Goal: Task Accomplishment & Management: Manage account settings

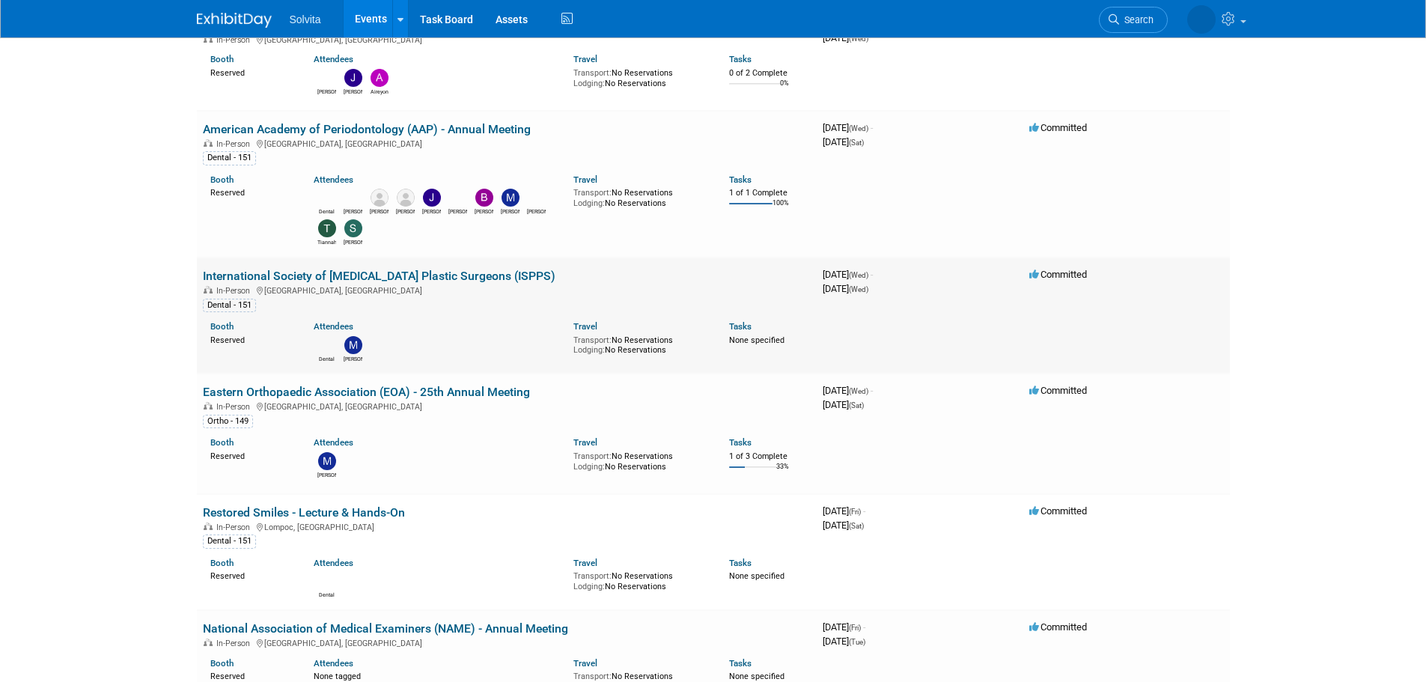
scroll to position [1048, 0]
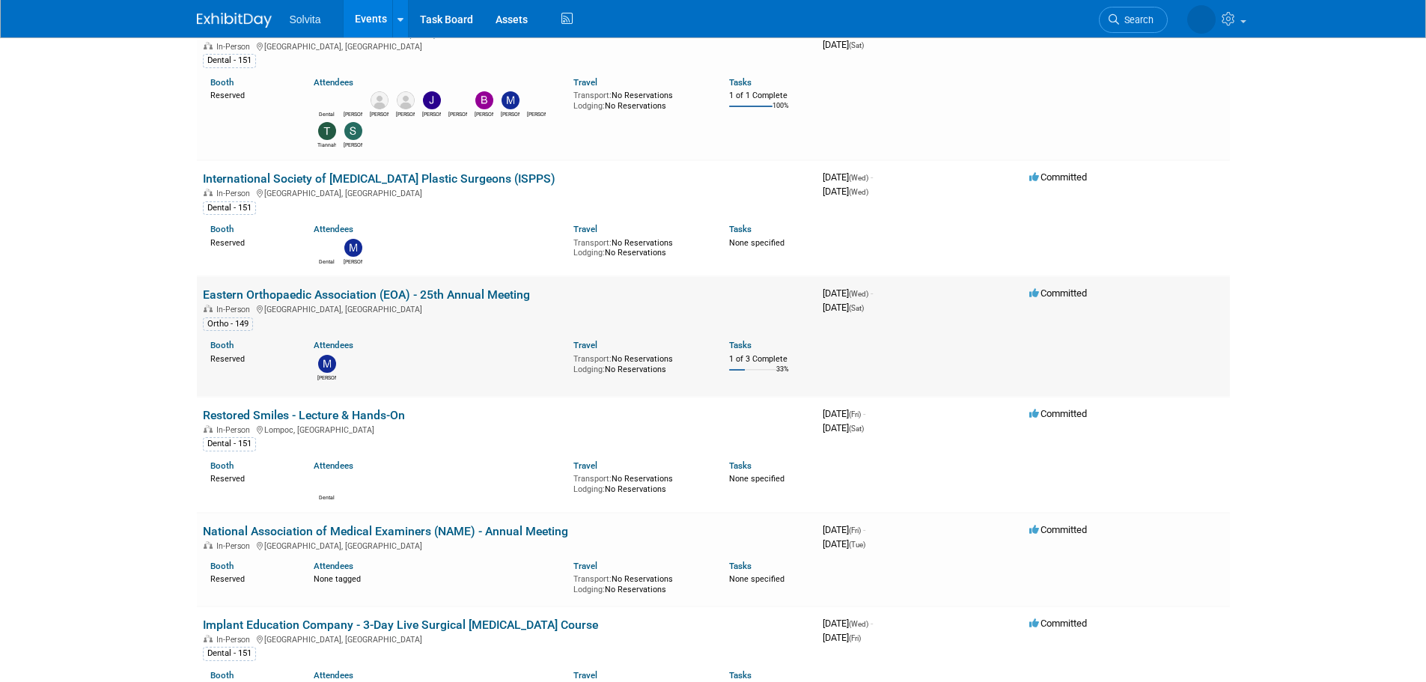
click at [284, 300] on link "Eastern Orthopaedic Association (EOA) - 25th Annual Meeting" at bounding box center [366, 294] width 327 height 14
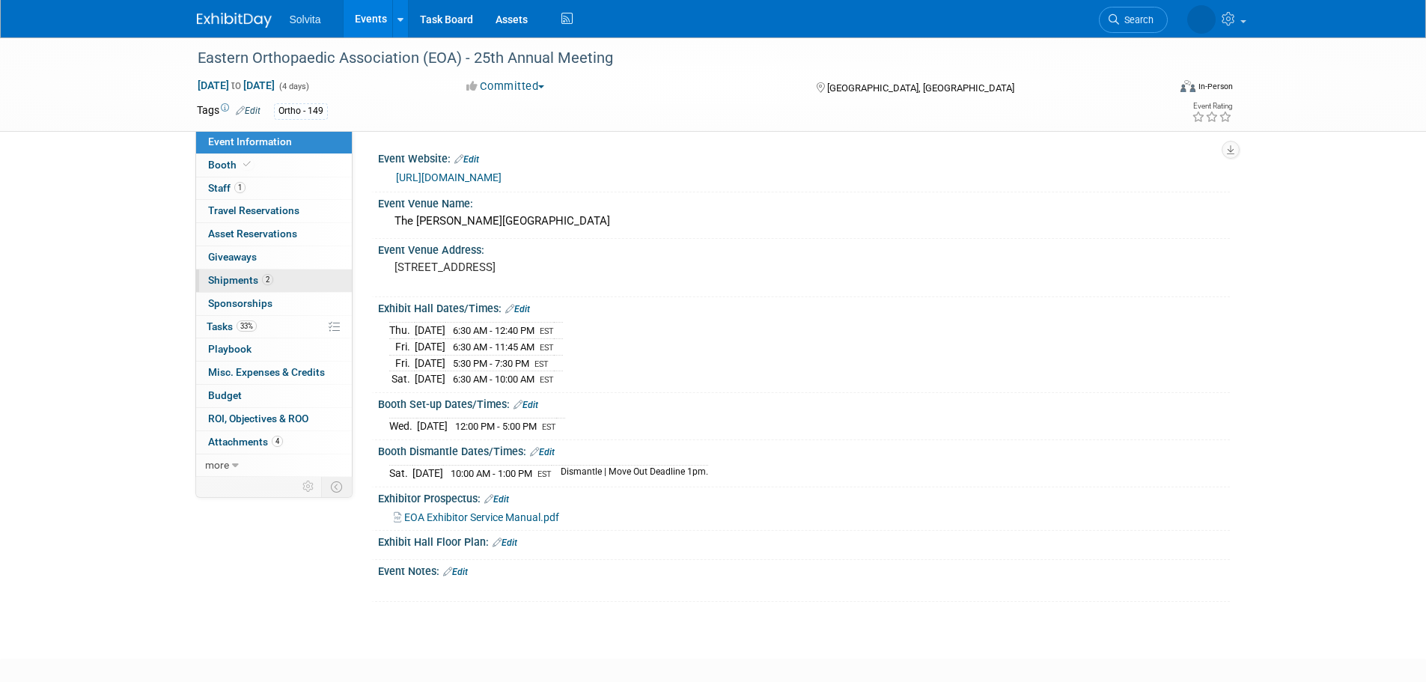
click at [288, 274] on link "2 Shipments 2" at bounding box center [274, 280] width 156 height 22
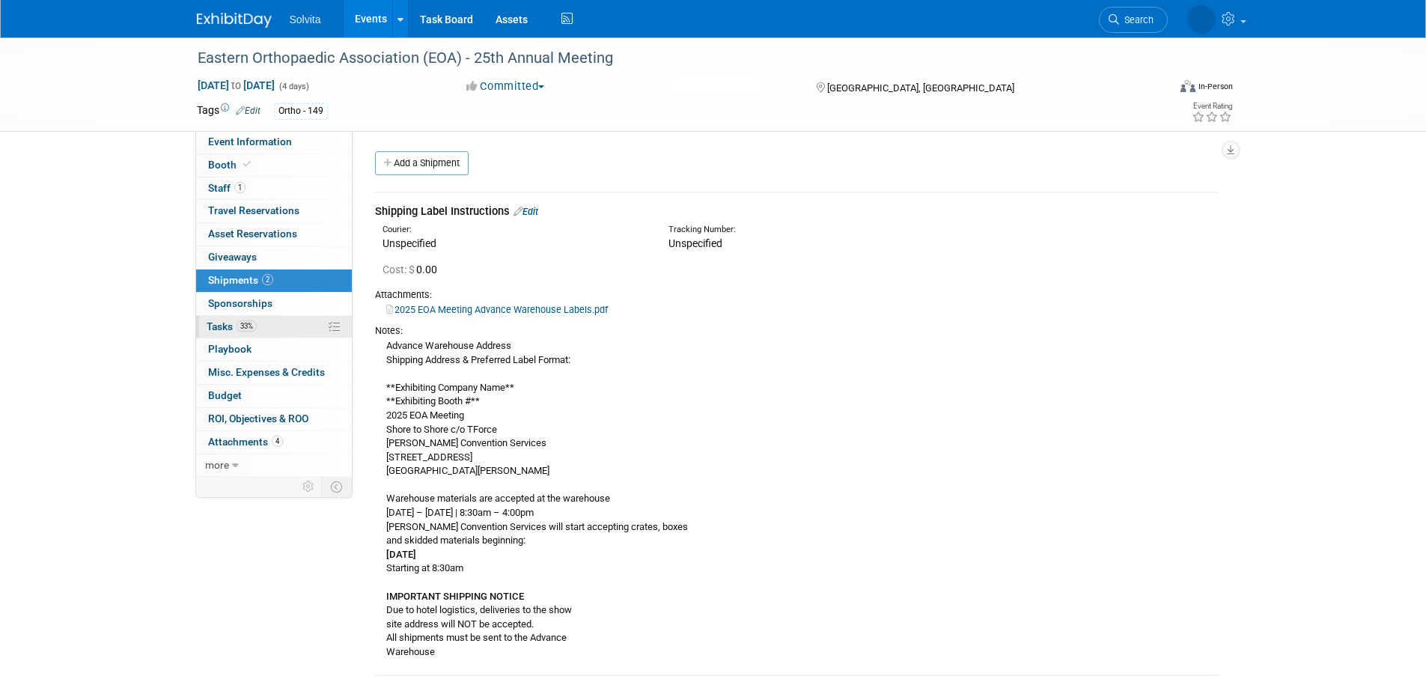
click at [264, 326] on link "33% Tasks 33%" at bounding box center [274, 327] width 156 height 22
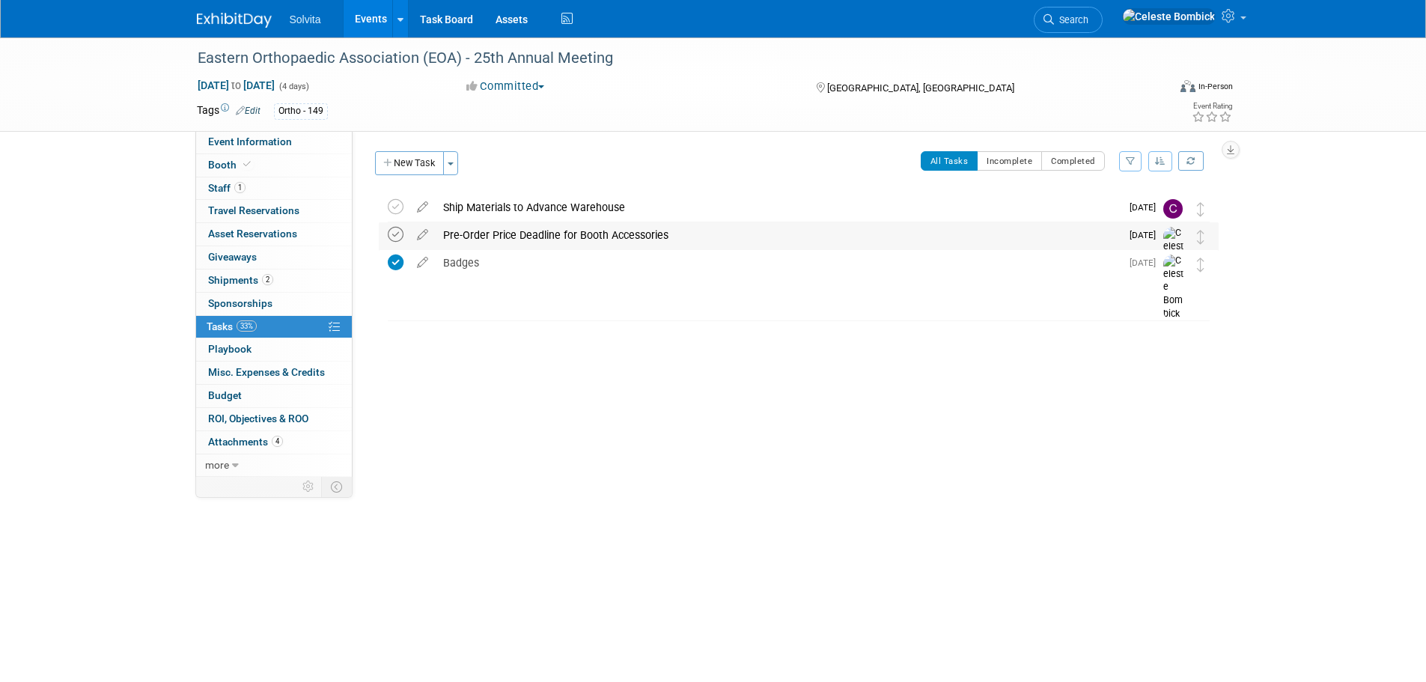
click at [395, 234] on icon at bounding box center [396, 235] width 16 height 16
click at [780, 217] on div "Ship Materials to Advance Warehouse" at bounding box center [778, 207] width 685 height 25
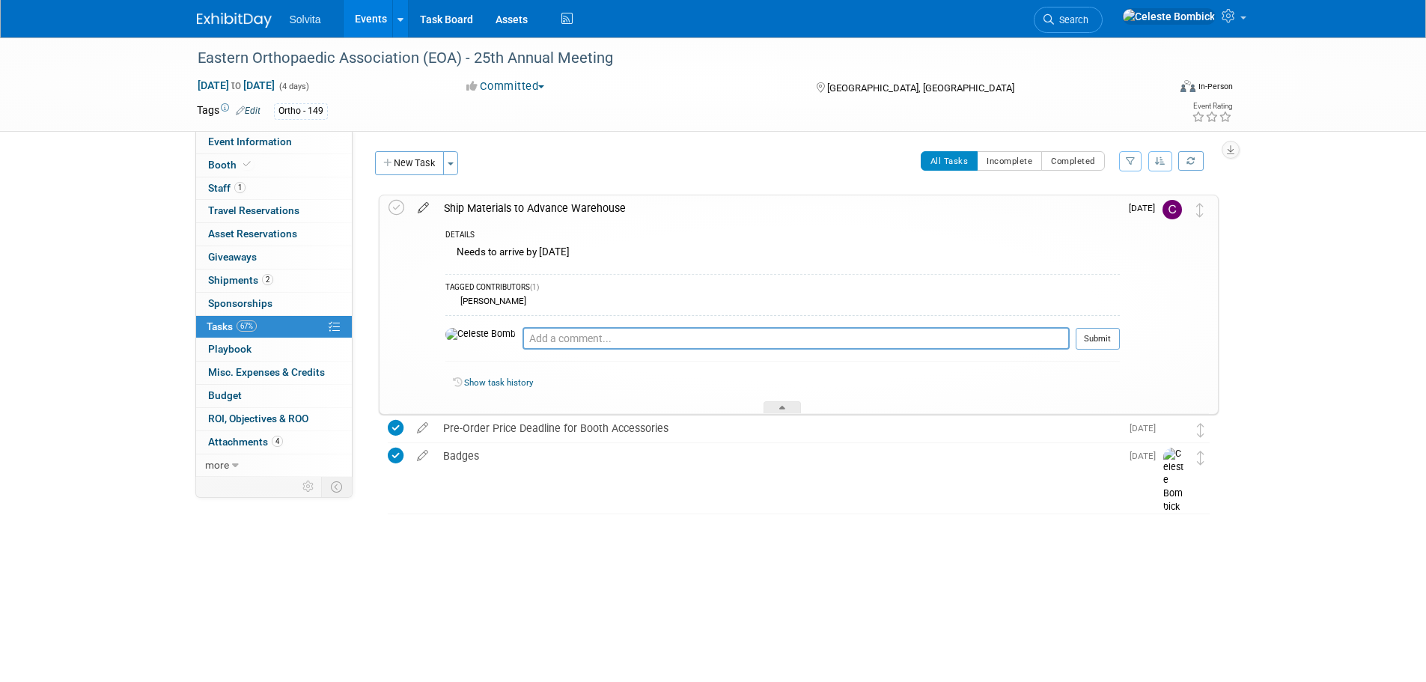
click at [430, 210] on icon at bounding box center [423, 204] width 26 height 19
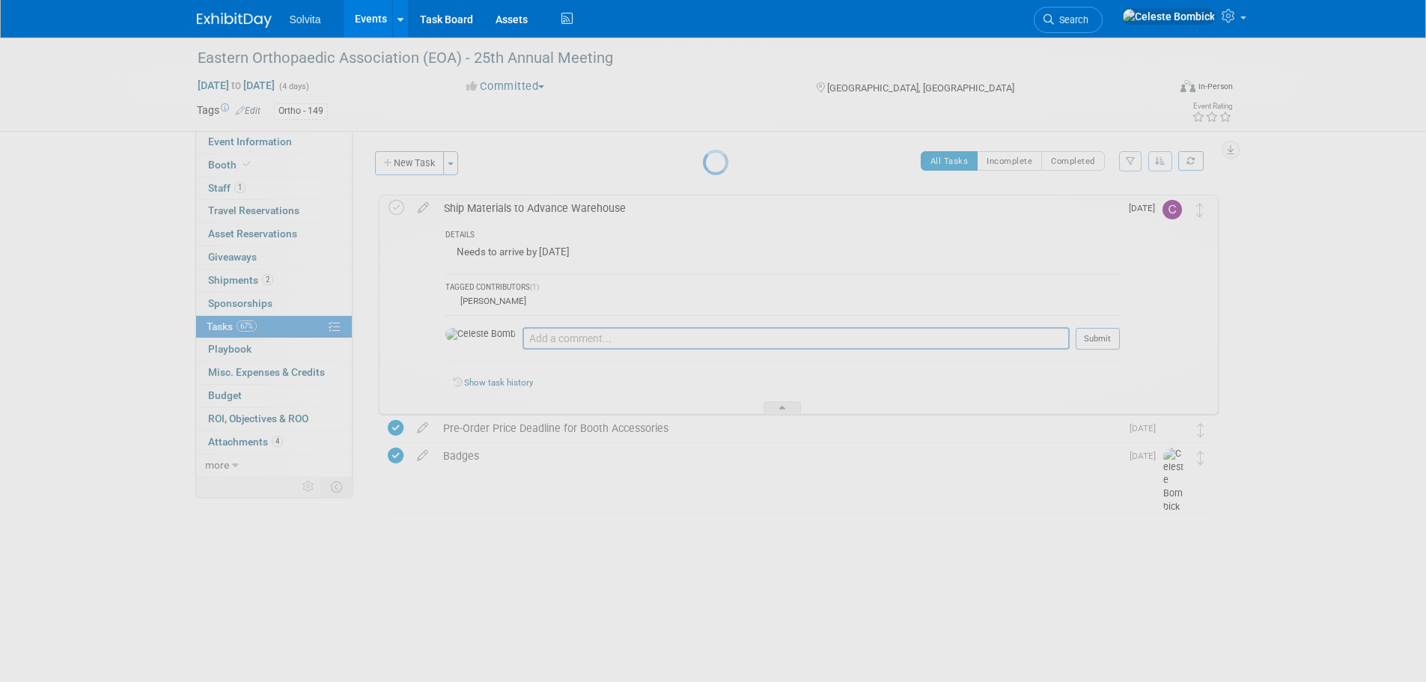
select select "8"
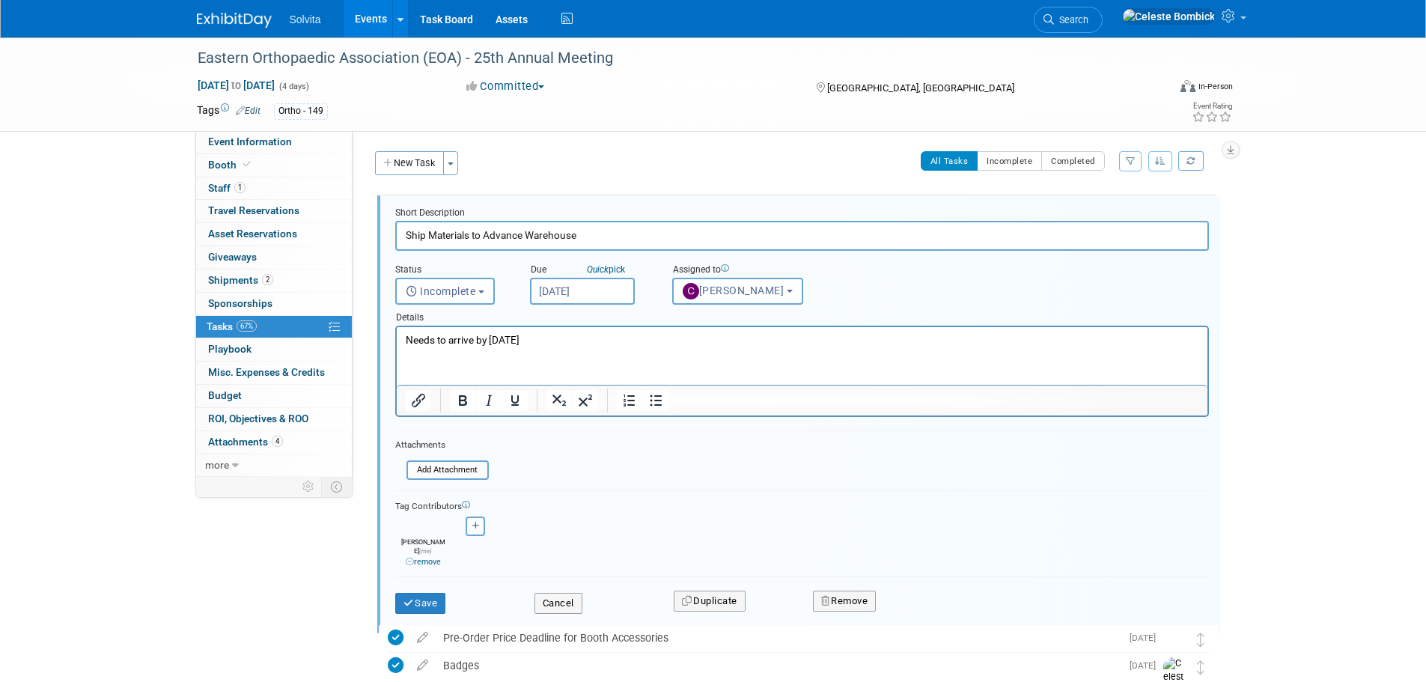
click at [609, 285] on input "Sep 26, 2025" at bounding box center [582, 291] width 105 height 27
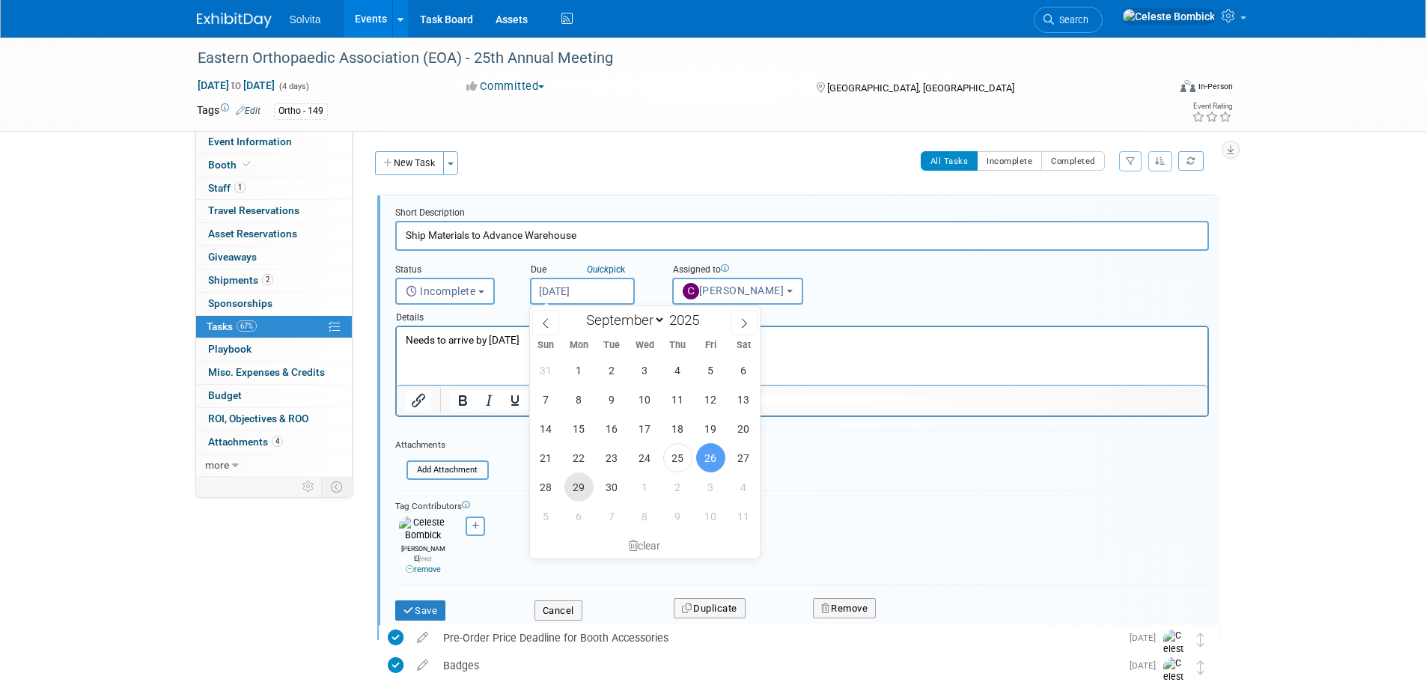
click at [578, 487] on span "29" at bounding box center [578, 486] width 29 height 29
type input "Sep 29, 2025"
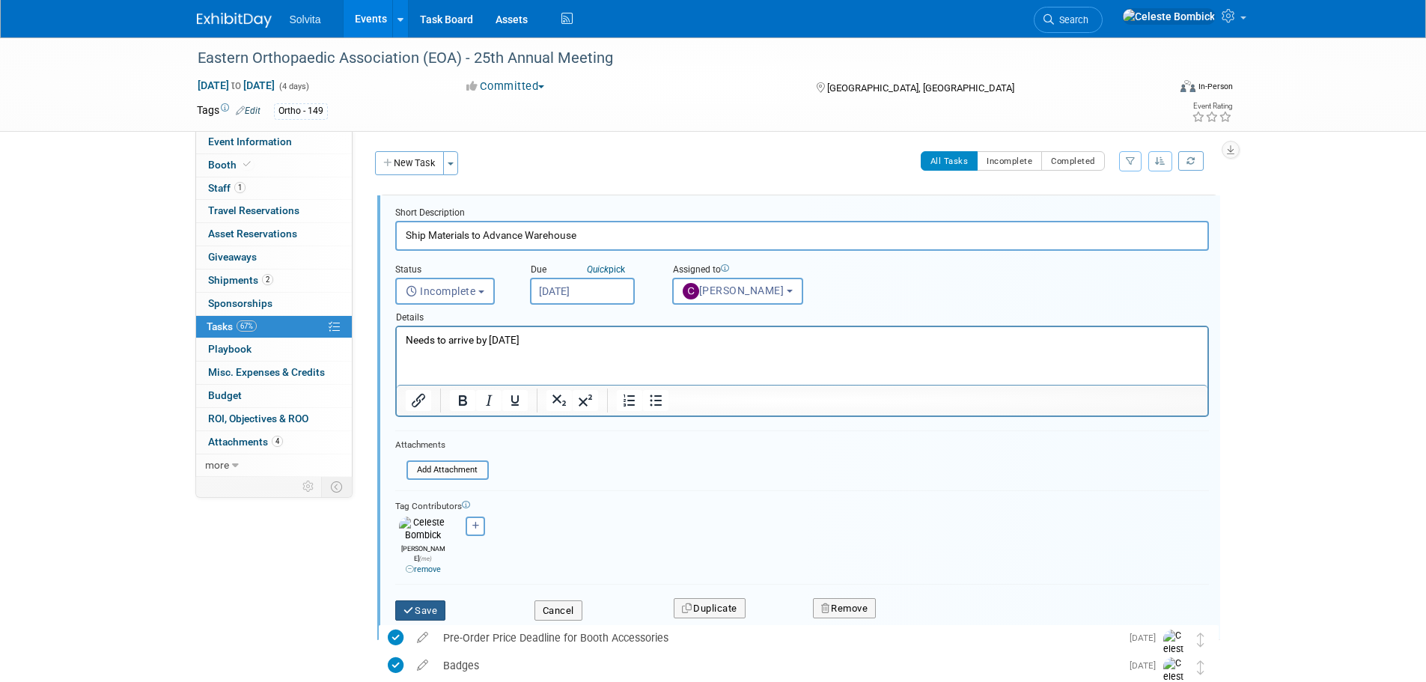
click at [424, 600] on button "Save" at bounding box center [420, 610] width 51 height 21
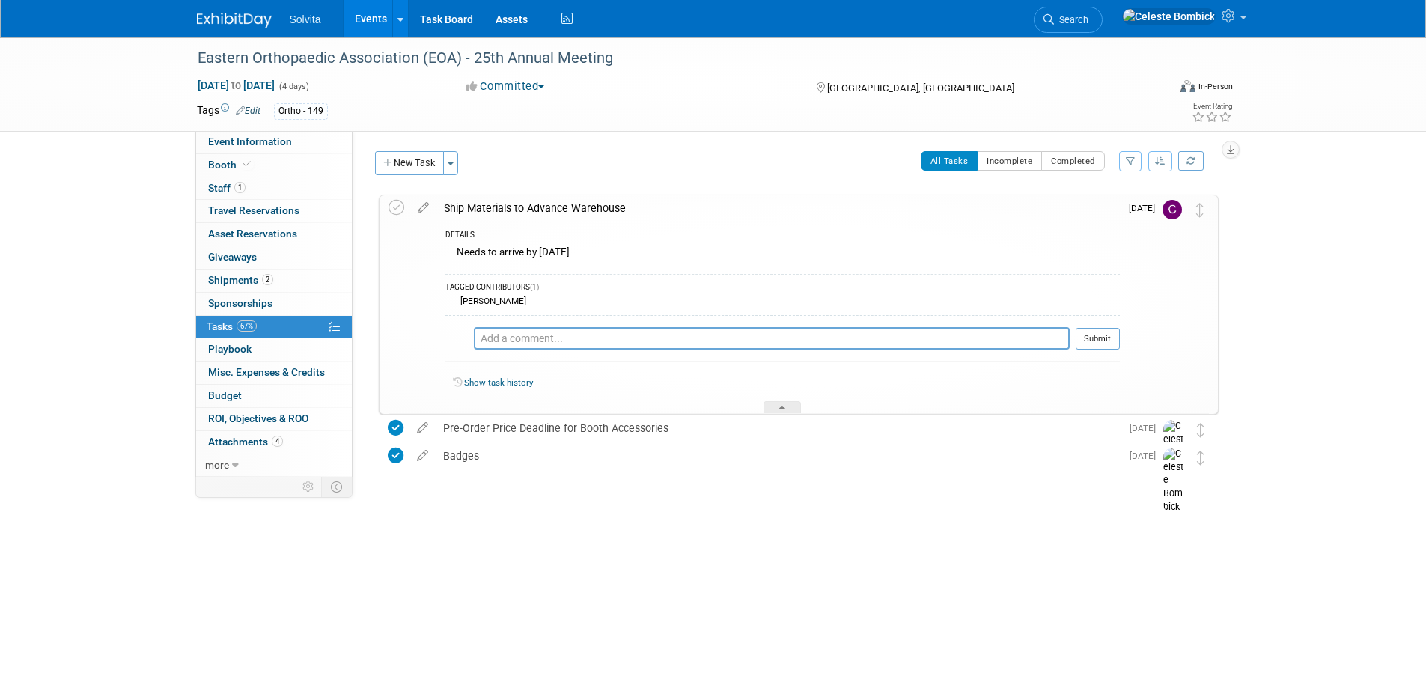
click at [229, 31] on div "Solvita Events Add Event Bulk Upload Events Shareable Event Boards Recently Vie…" at bounding box center [713, 18] width 1033 height 37
click at [245, 62] on div "Eastern Orthopaedic Association (EOA) - 25th Annual Meeting" at bounding box center [668, 58] width 953 height 27
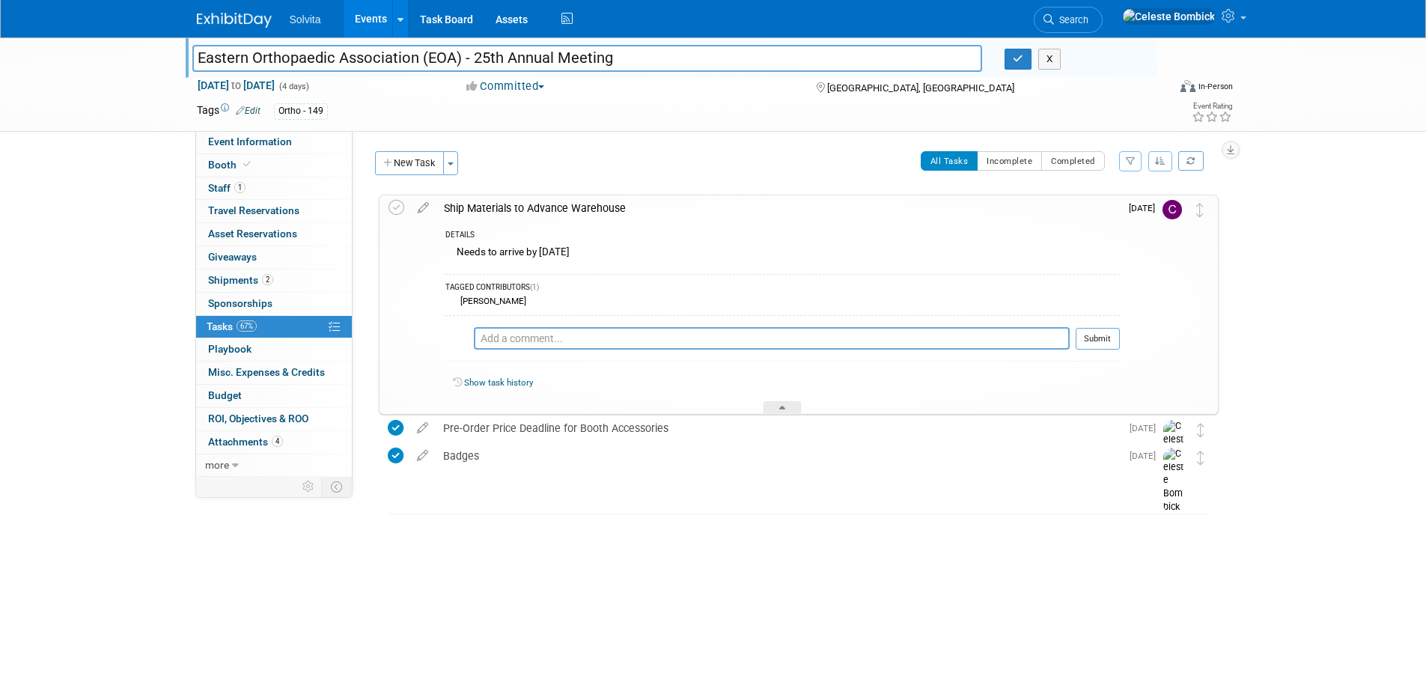
click at [234, 29] on div "Solvita Events Add Event Bulk Upload Events Shareable Event Boards Recently Vie…" at bounding box center [713, 18] width 1033 height 37
click at [234, 15] on img at bounding box center [234, 20] width 75 height 15
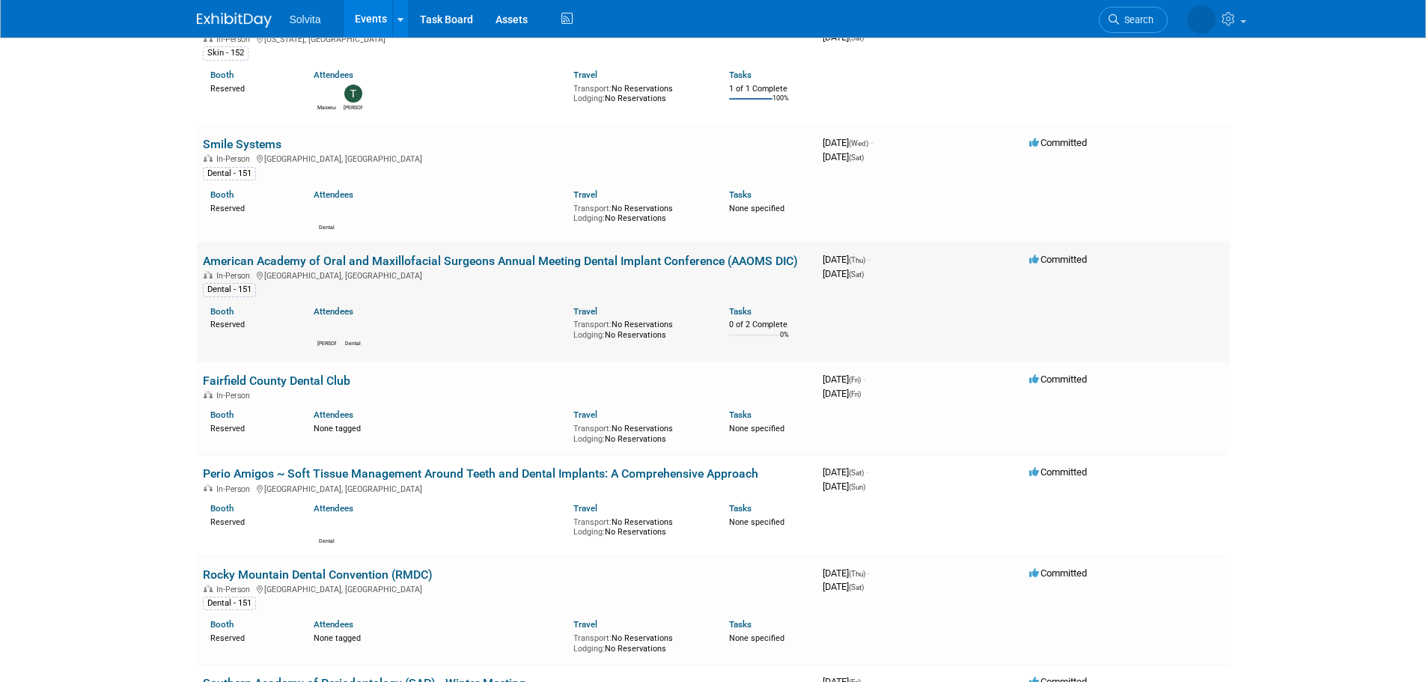
scroll to position [2994, 0]
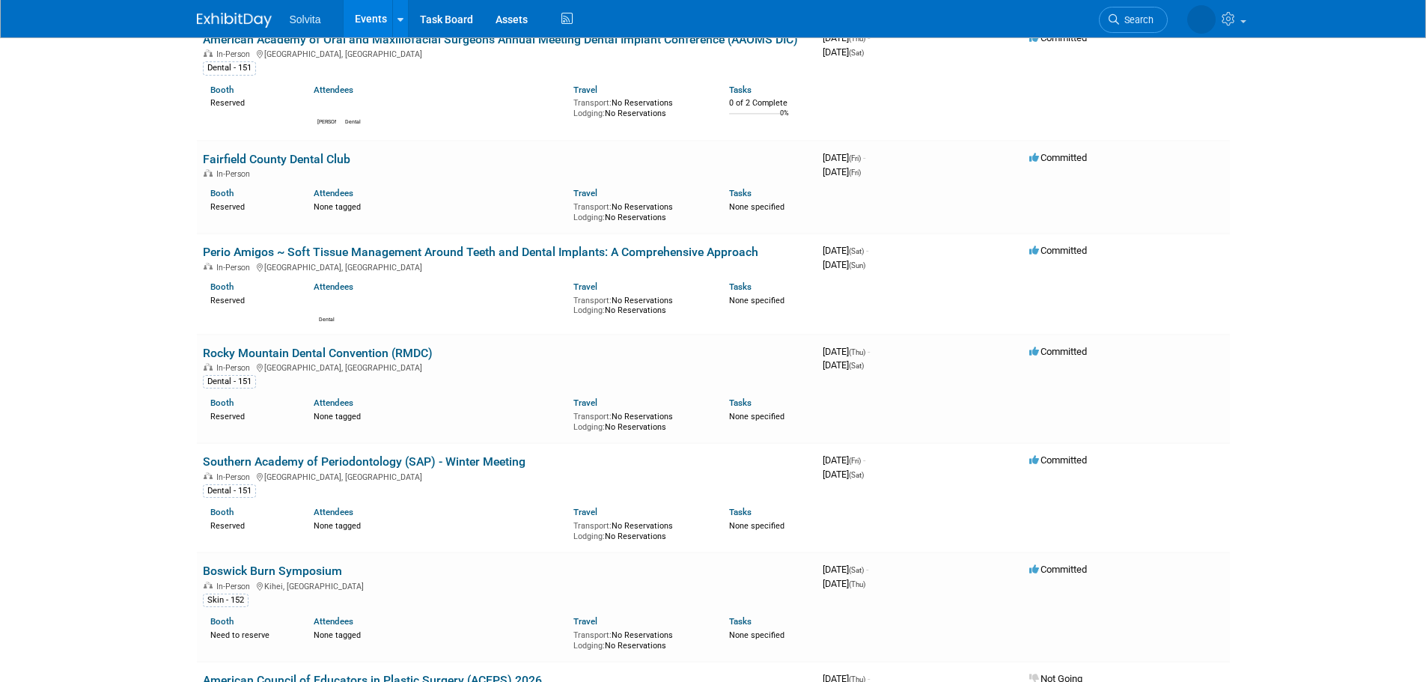
click at [230, 29] on div "Solvita Events Add Event Bulk Upload Events Shareable Event Boards Recently Vie…" at bounding box center [713, 18] width 1033 height 37
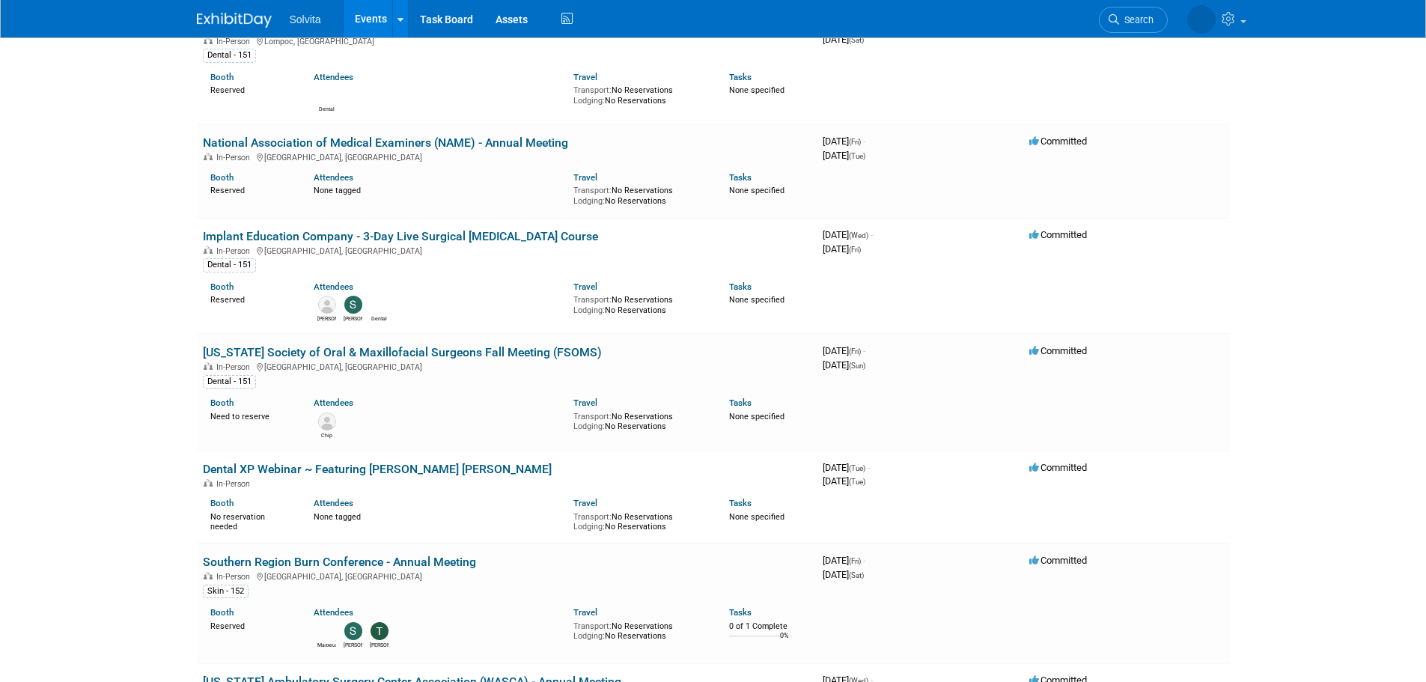
scroll to position [1347, 0]
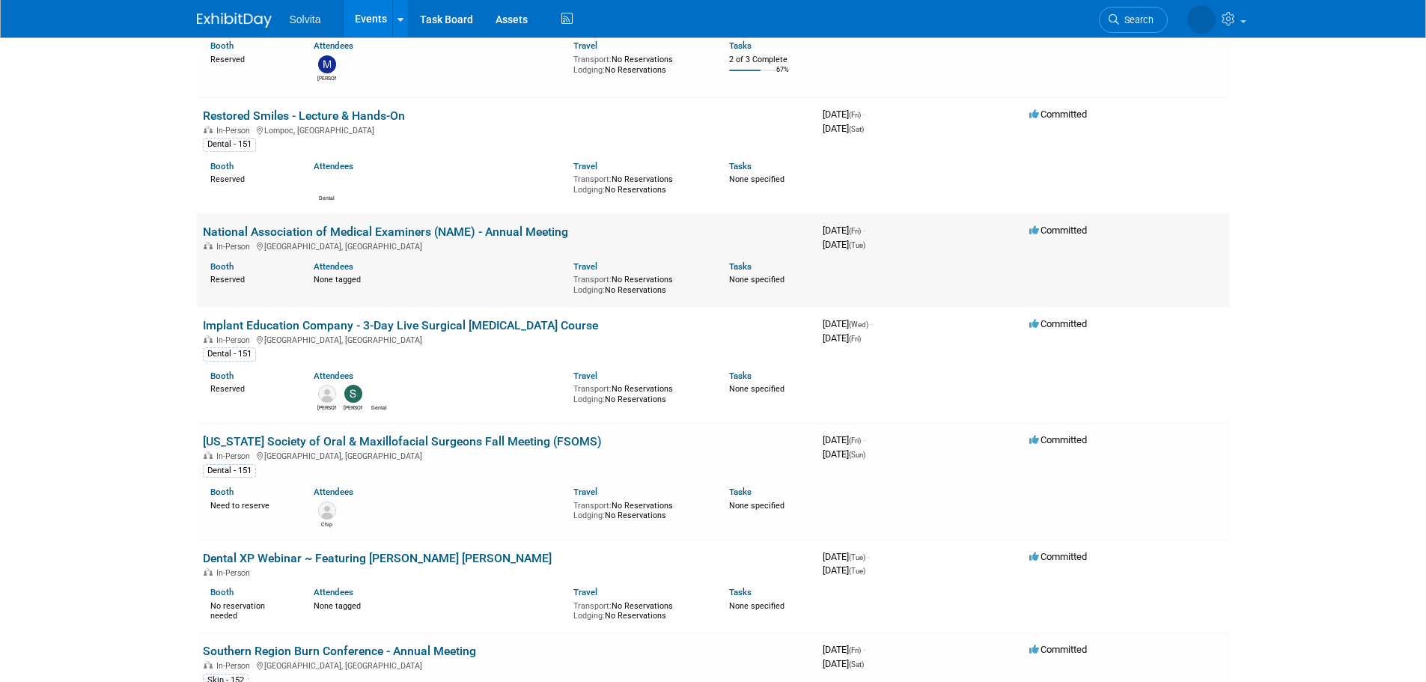
click at [435, 229] on link "National Association of Medical Examiners (NAME) - Annual Meeting" at bounding box center [385, 232] width 365 height 14
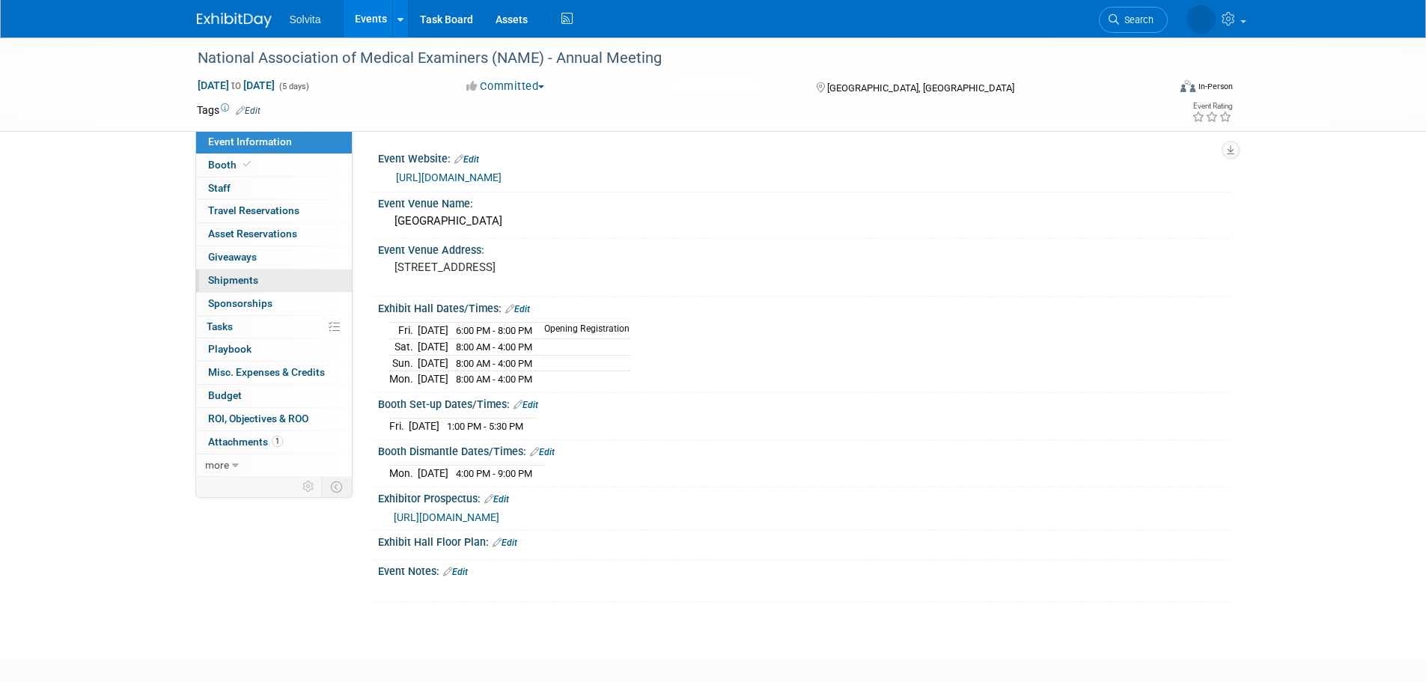
click at [225, 281] on span "Shipments 0" at bounding box center [233, 280] width 50 height 12
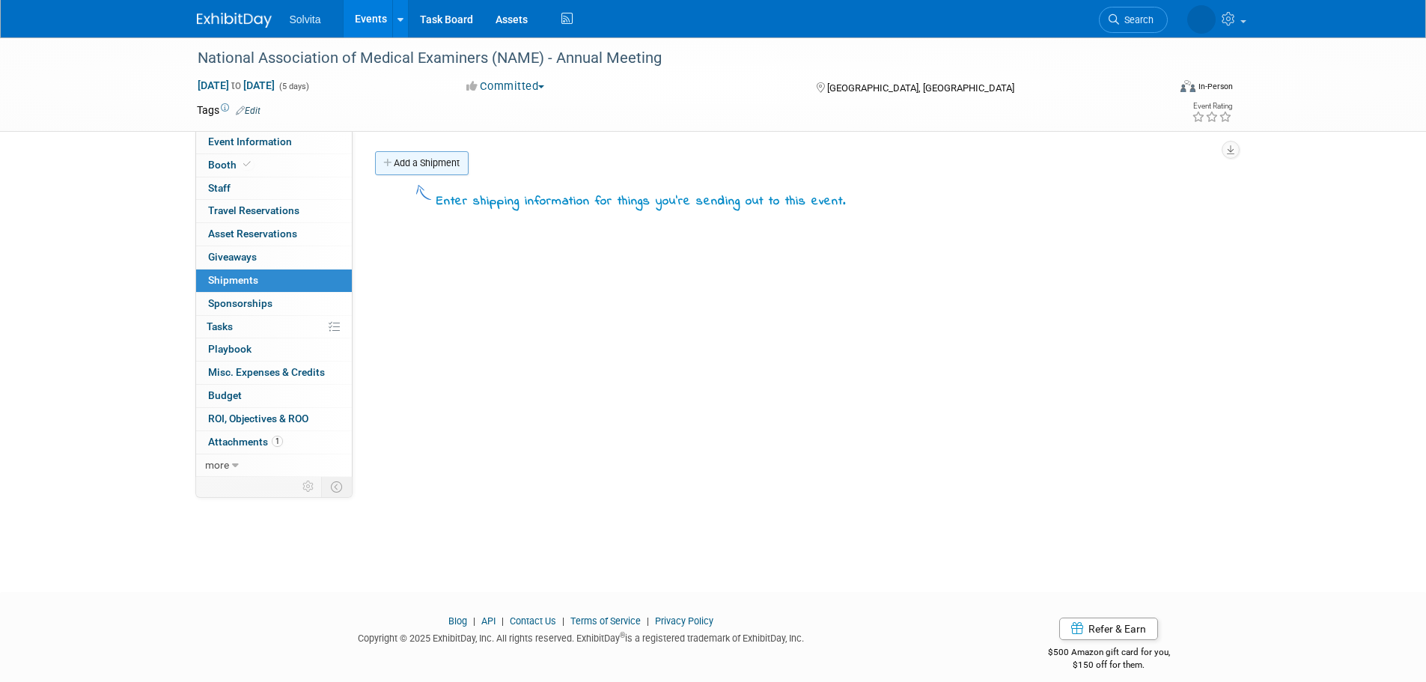
click at [435, 159] on link "Add a Shipment" at bounding box center [422, 163] width 94 height 24
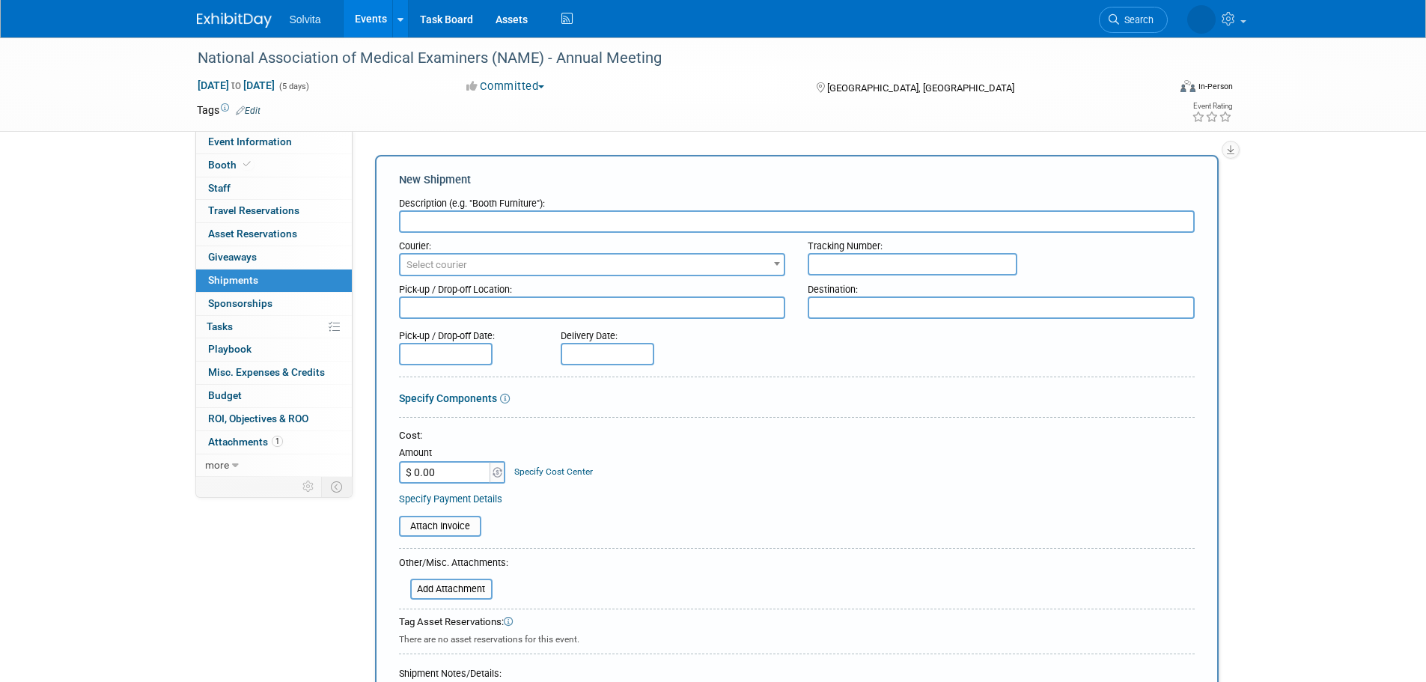
type input "S"
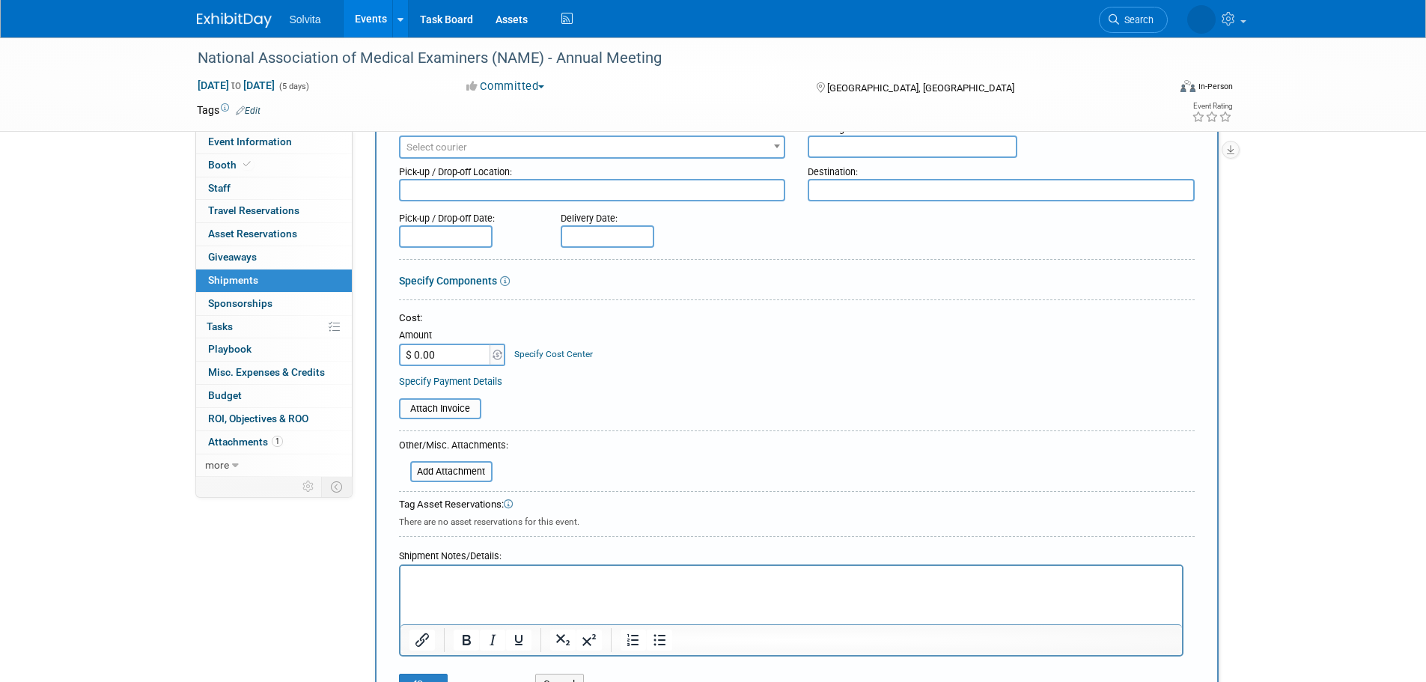
scroll to position [299, 0]
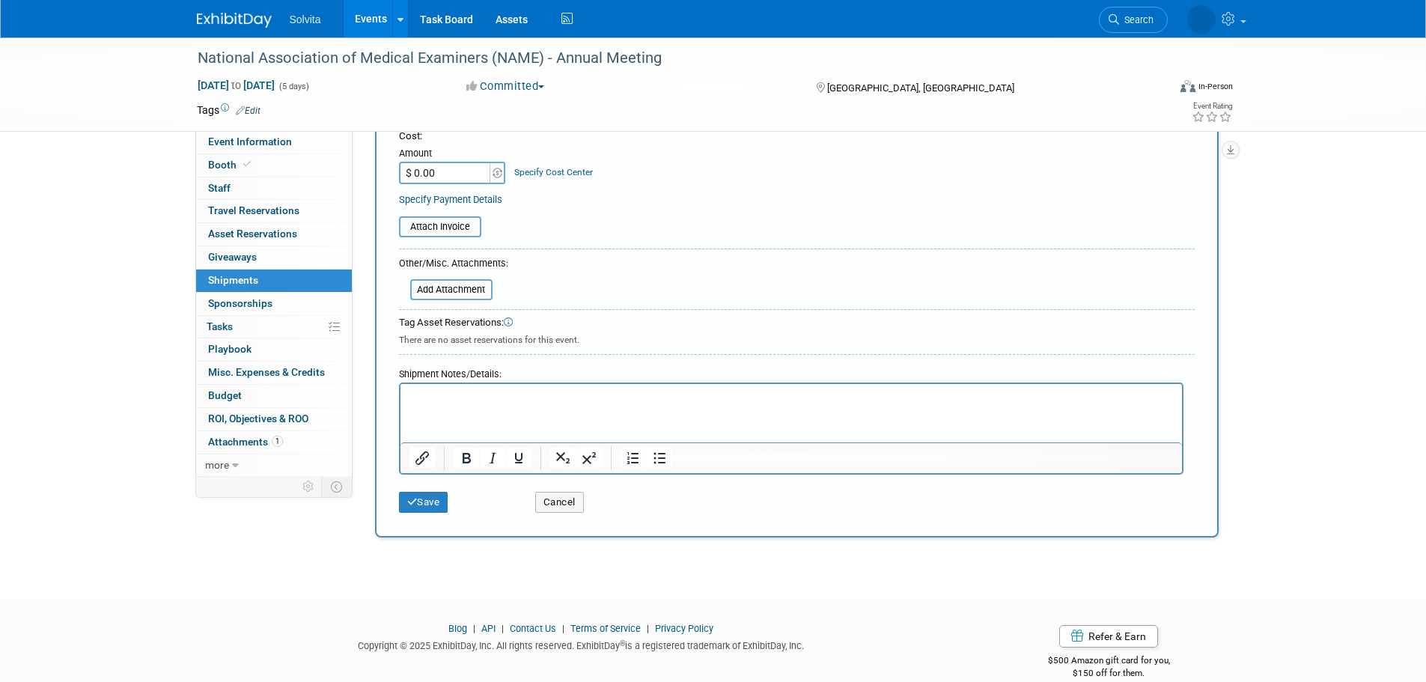
type input "Booth Shipment"
click at [475, 399] on p "Rich Text Area. Press ALT-0 for help." at bounding box center [791, 397] width 764 height 15
click at [449, 284] on input "file" at bounding box center [402, 290] width 178 height 18
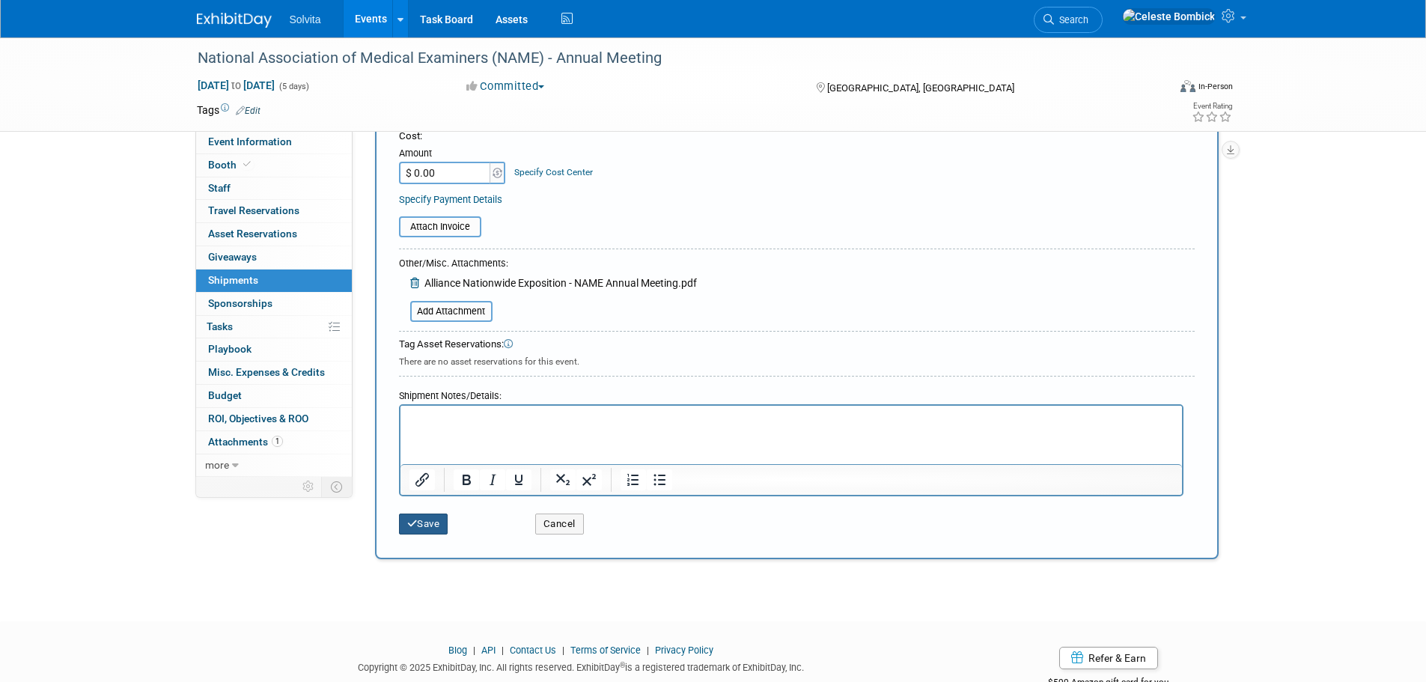
click at [421, 520] on button "Save" at bounding box center [423, 523] width 49 height 21
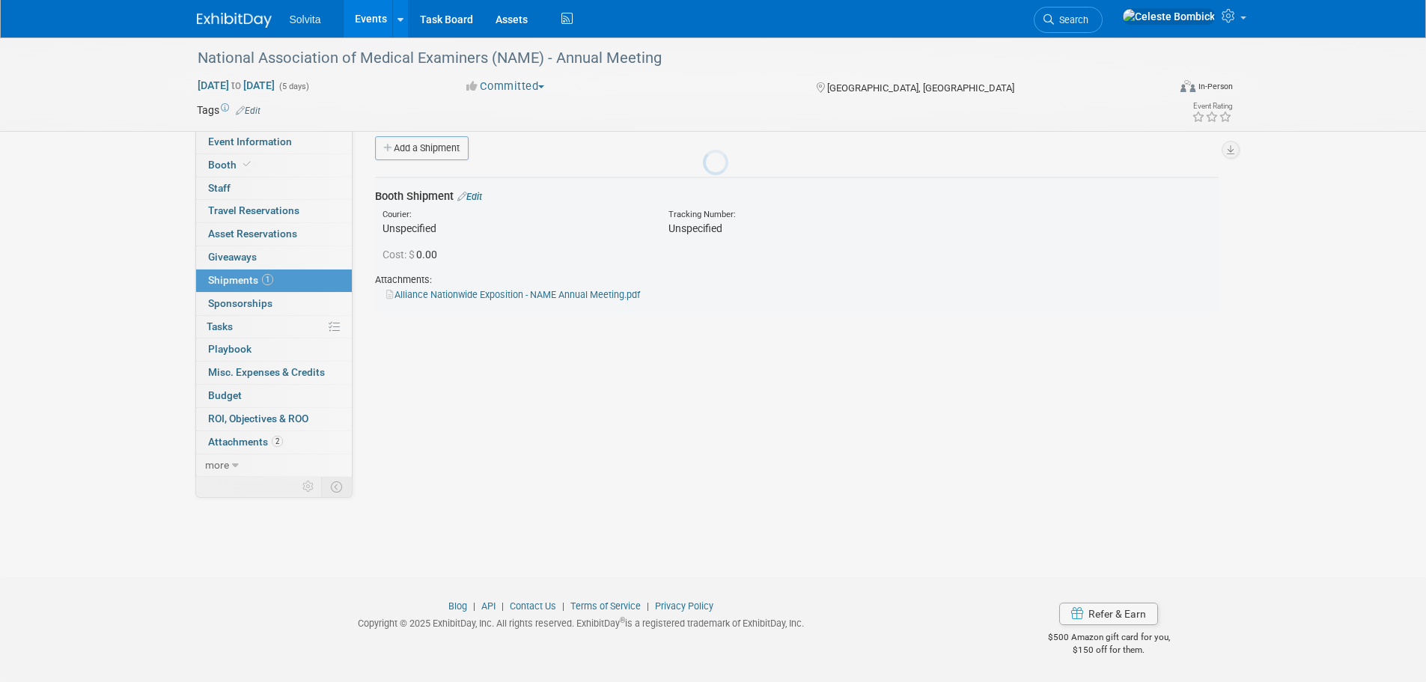
scroll to position [15, 0]
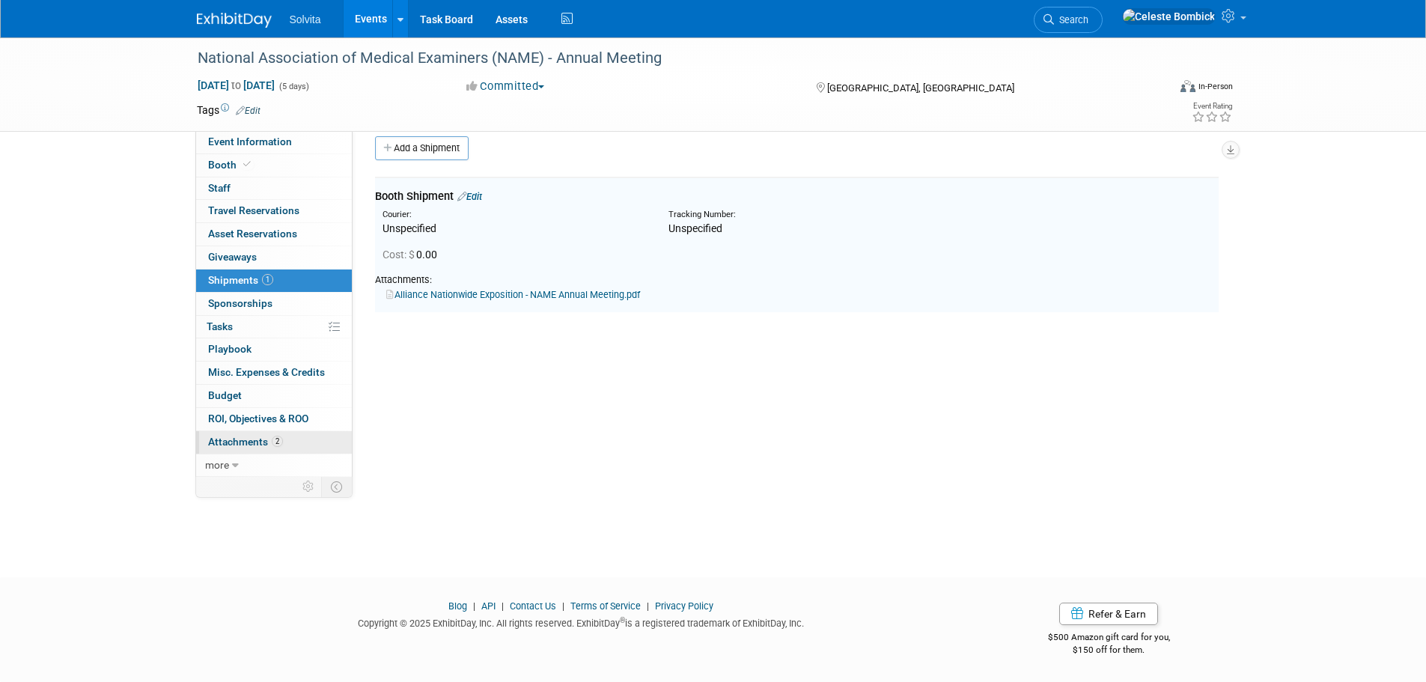
click at [239, 436] on span "Attachments 2" at bounding box center [245, 442] width 75 height 12
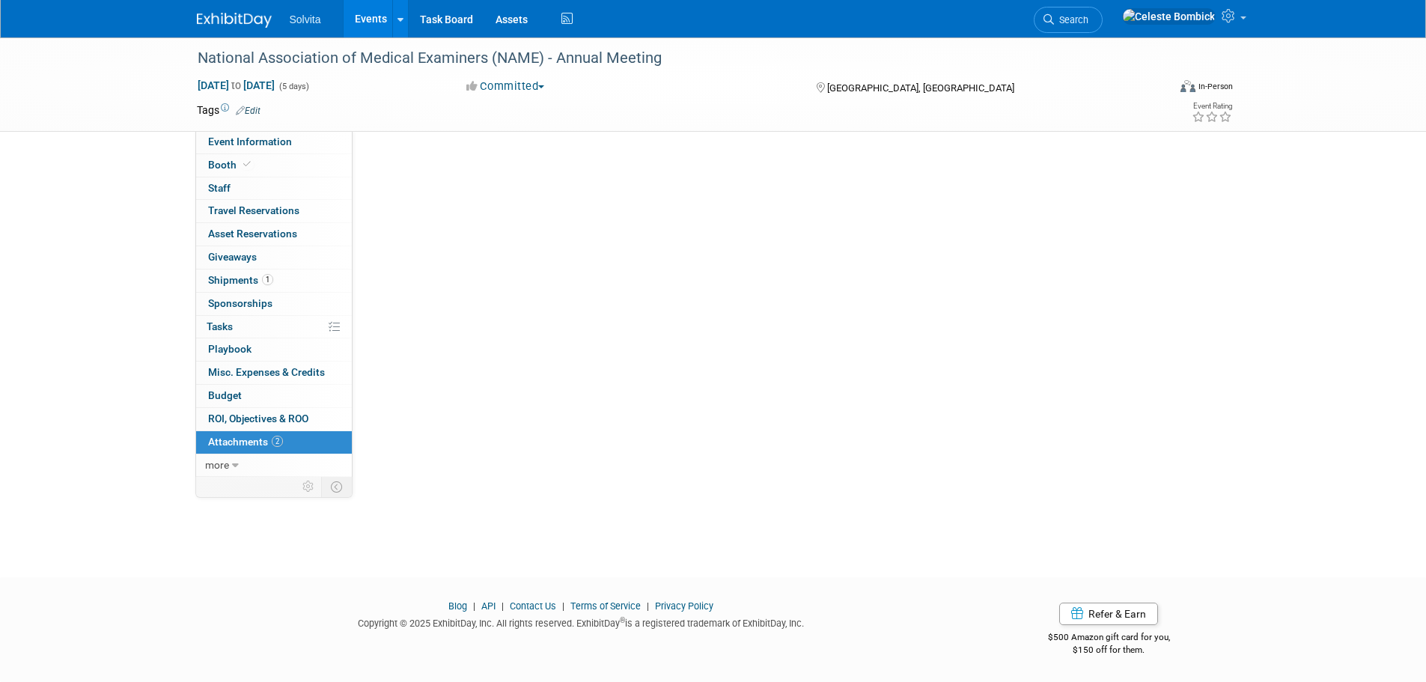
scroll to position [0, 0]
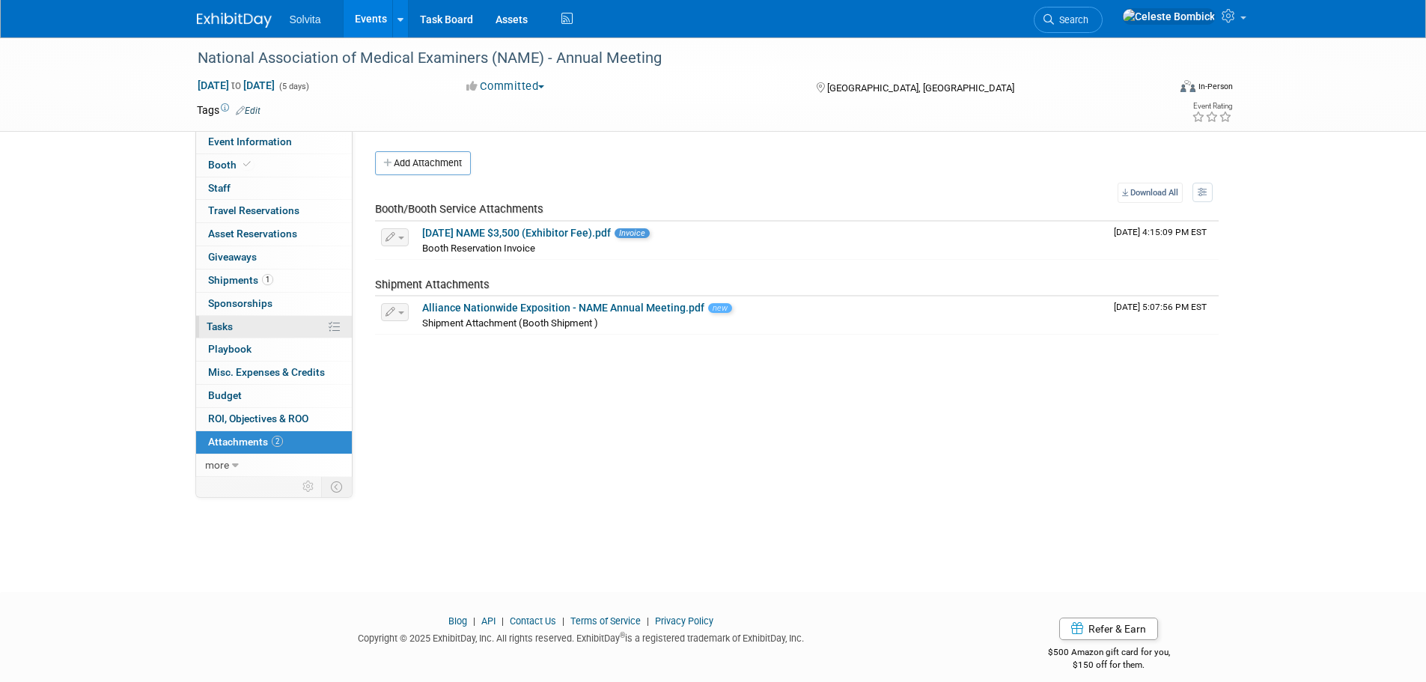
click at [231, 321] on span "Tasks 0%" at bounding box center [220, 326] width 26 height 12
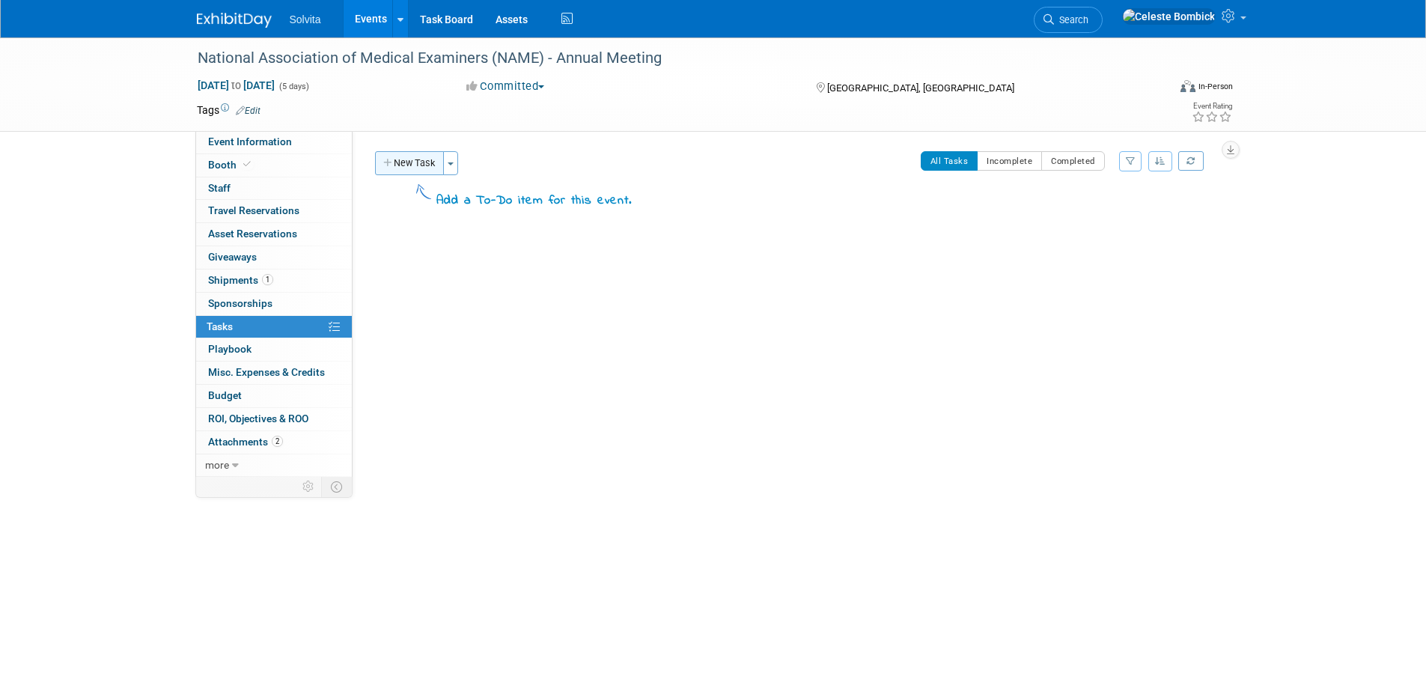
click at [427, 166] on button "New Task" at bounding box center [409, 163] width 69 height 24
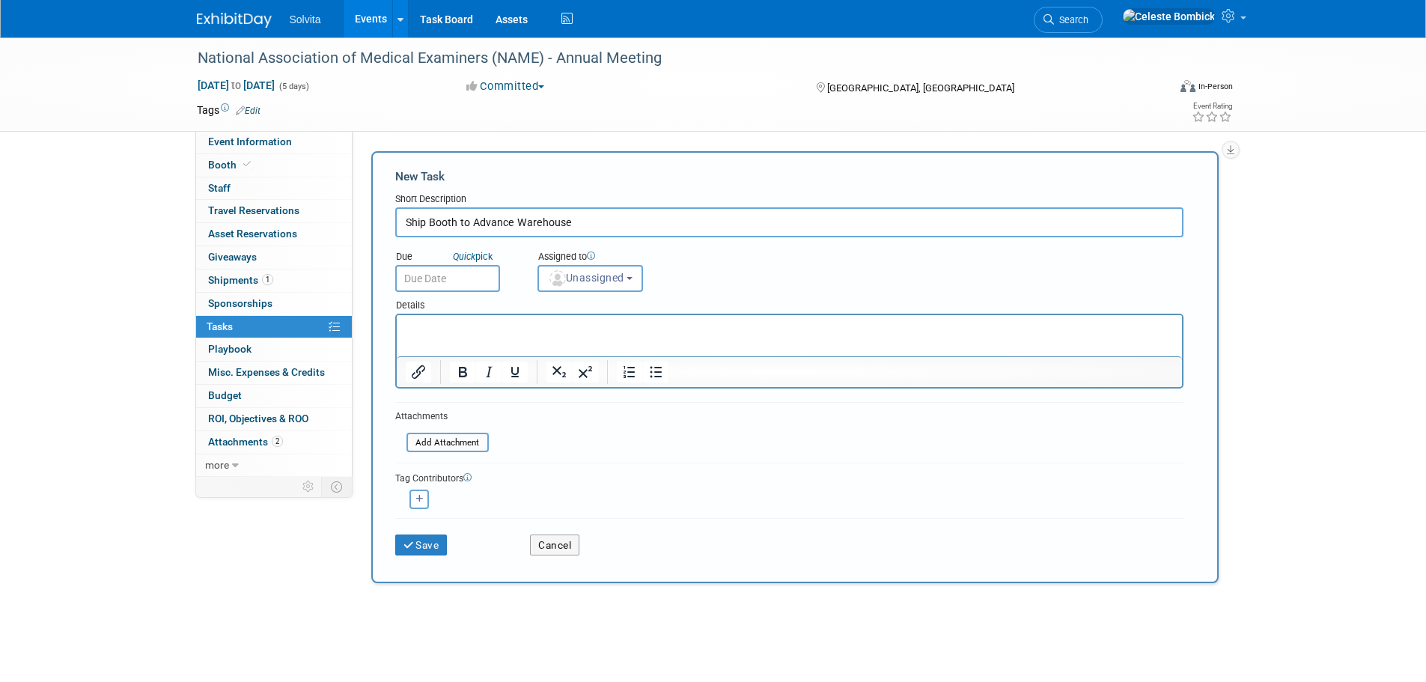
type input "Ship Booth to Advance Warehouse"
click at [567, 321] on p "Rich Text Area. Press ALT-0 for help." at bounding box center [789, 328] width 768 height 15
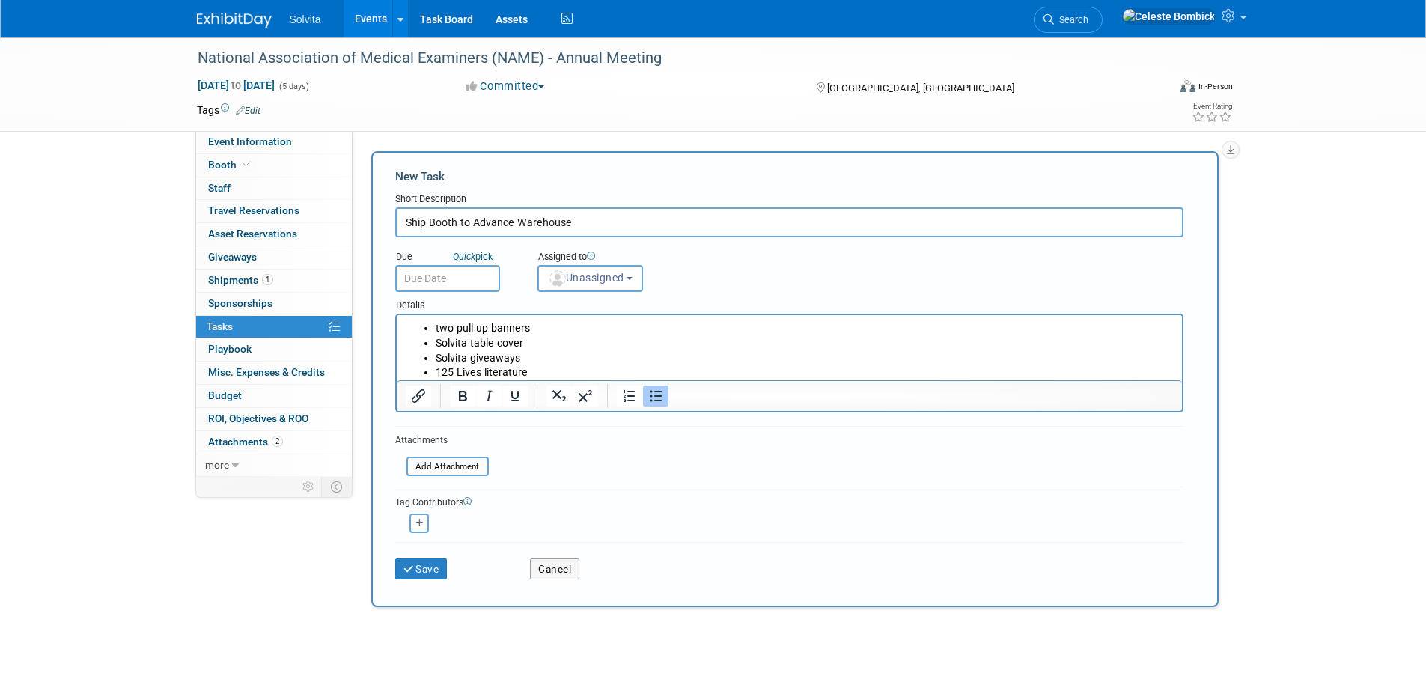
click at [439, 275] on input "text" at bounding box center [447, 278] width 105 height 27
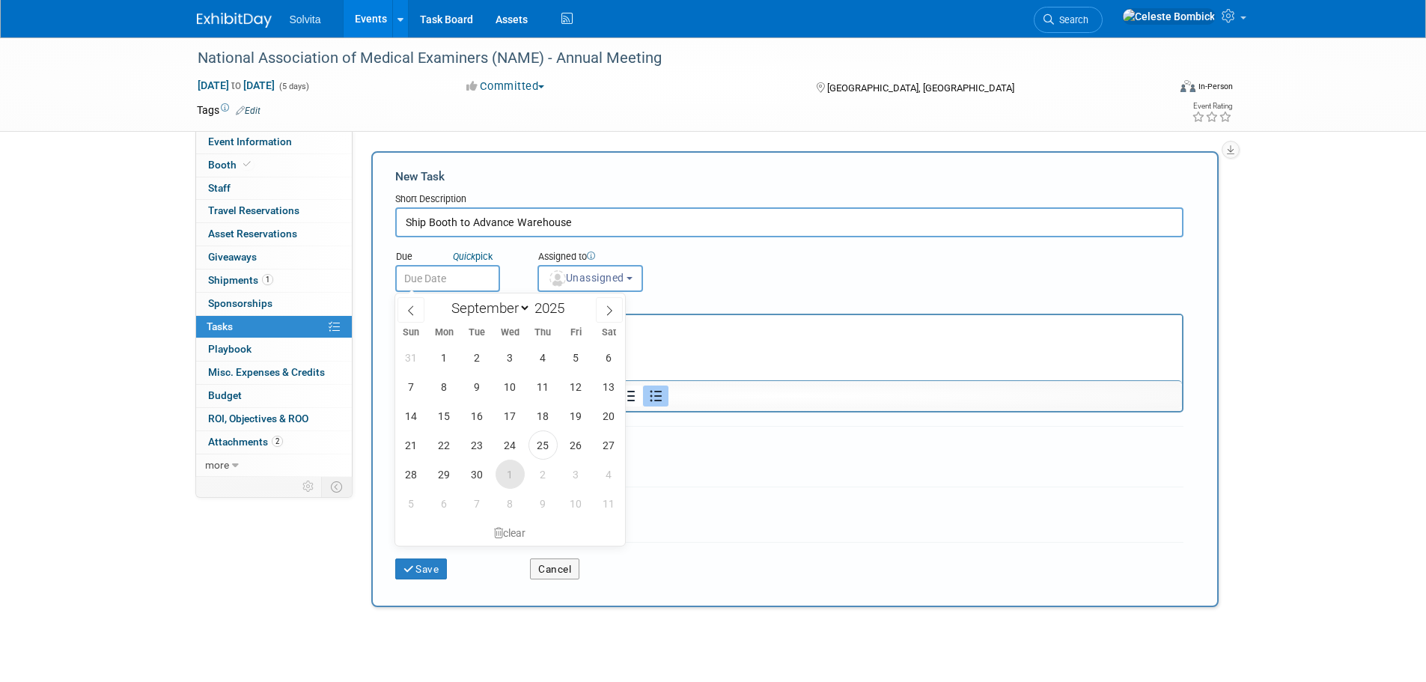
click at [505, 475] on span "1" at bounding box center [509, 474] width 29 height 29
type input "Oct 1, 2025"
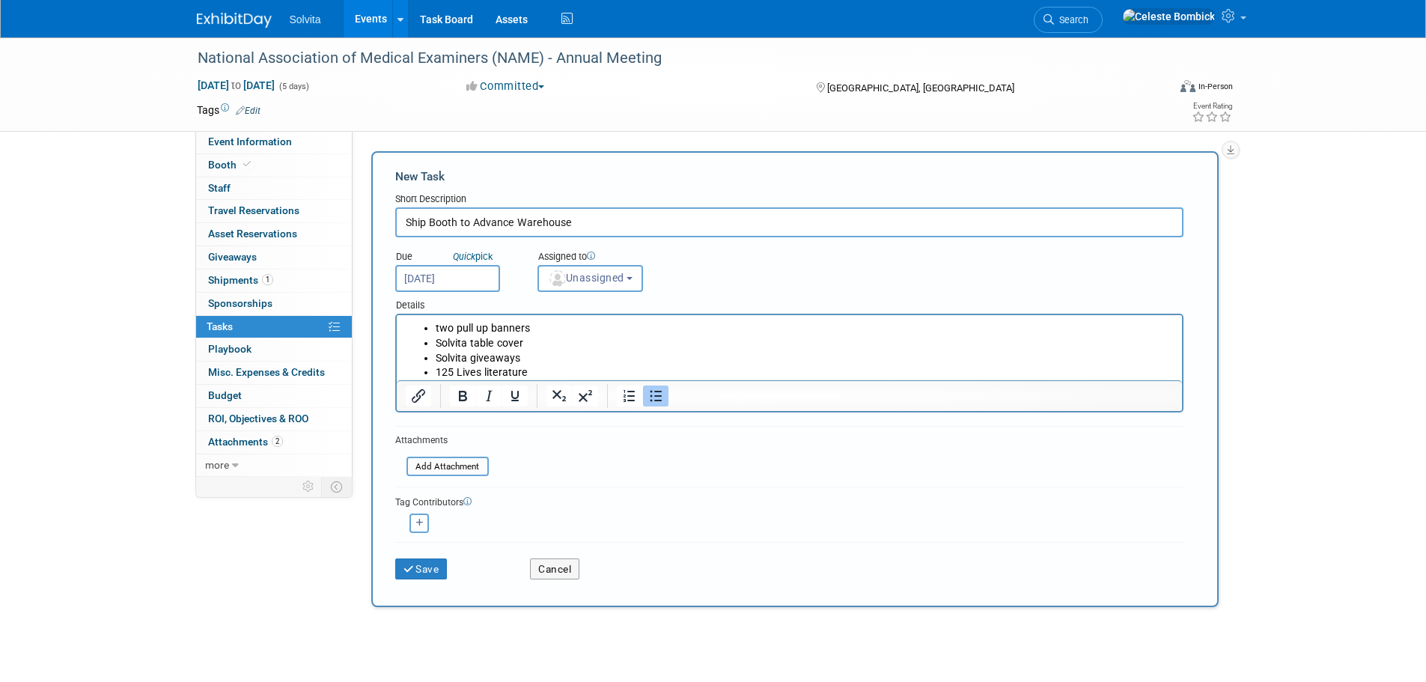
click at [432, 326] on ul "two pull up banners Solvita table cover Solvita giveaways 125 Lives literature" at bounding box center [789, 350] width 768 height 59
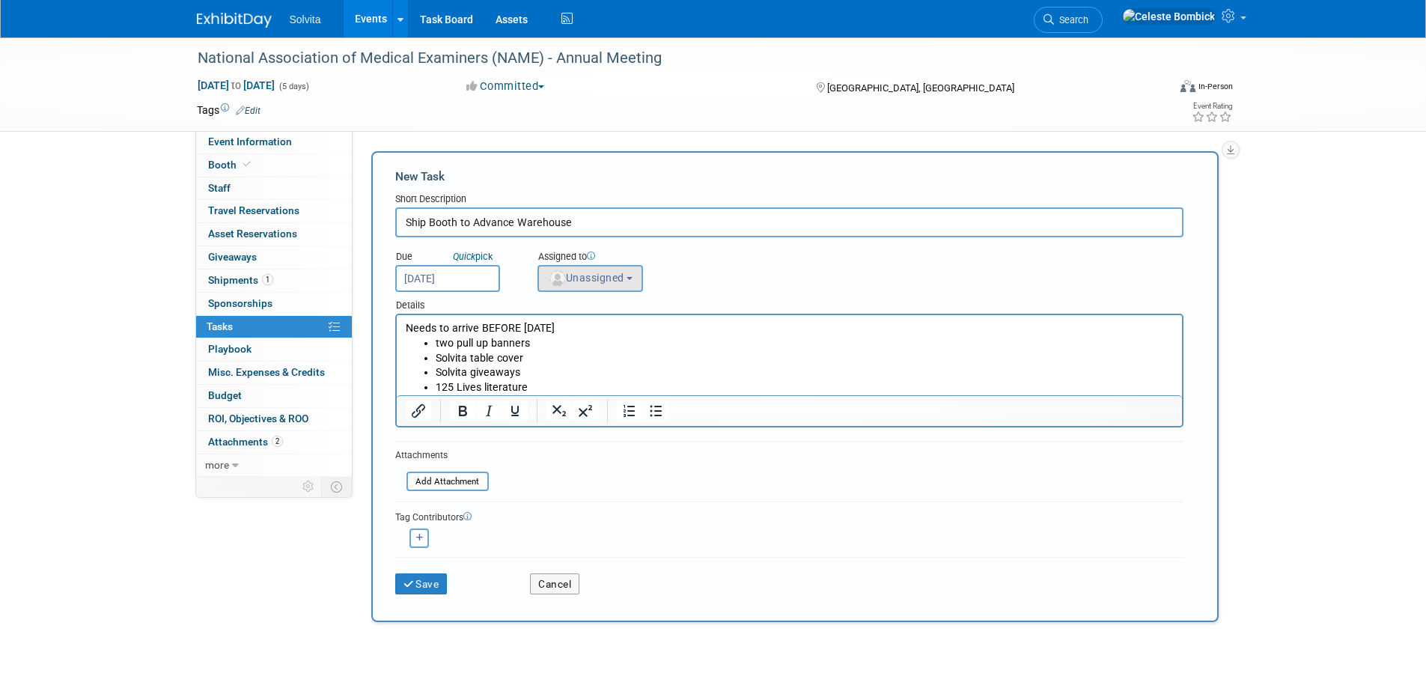
click at [600, 276] on span "Unassigned" at bounding box center [586, 278] width 76 height 12
click at [593, 323] on input "text" at bounding box center [617, 314] width 150 height 25
type input "cindy"
click at [591, 347] on label "Cindy Miller" at bounding box center [624, 346] width 156 height 24
click at [540, 347] on input "Cindy Miller" at bounding box center [536, 344] width 10 height 10
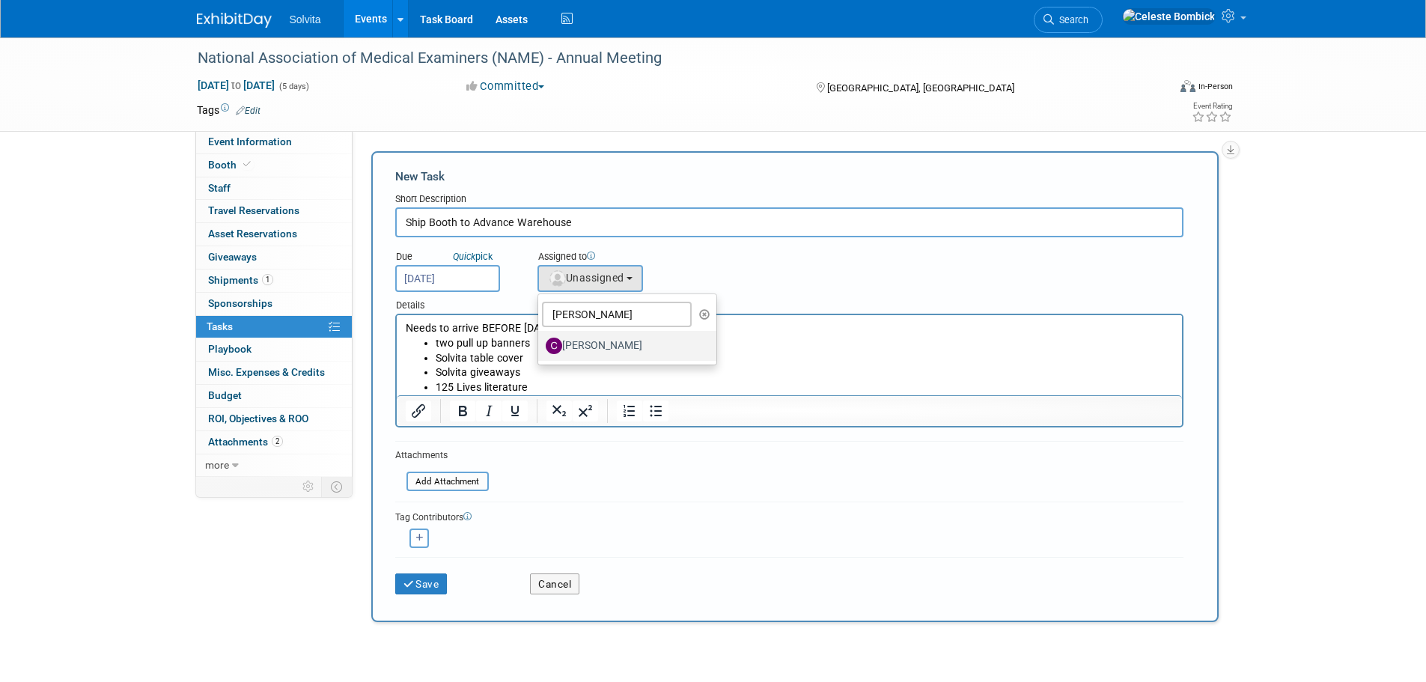
select select "0bd86281-f18e-4f5e-85aa-f44d0f85dcc9"
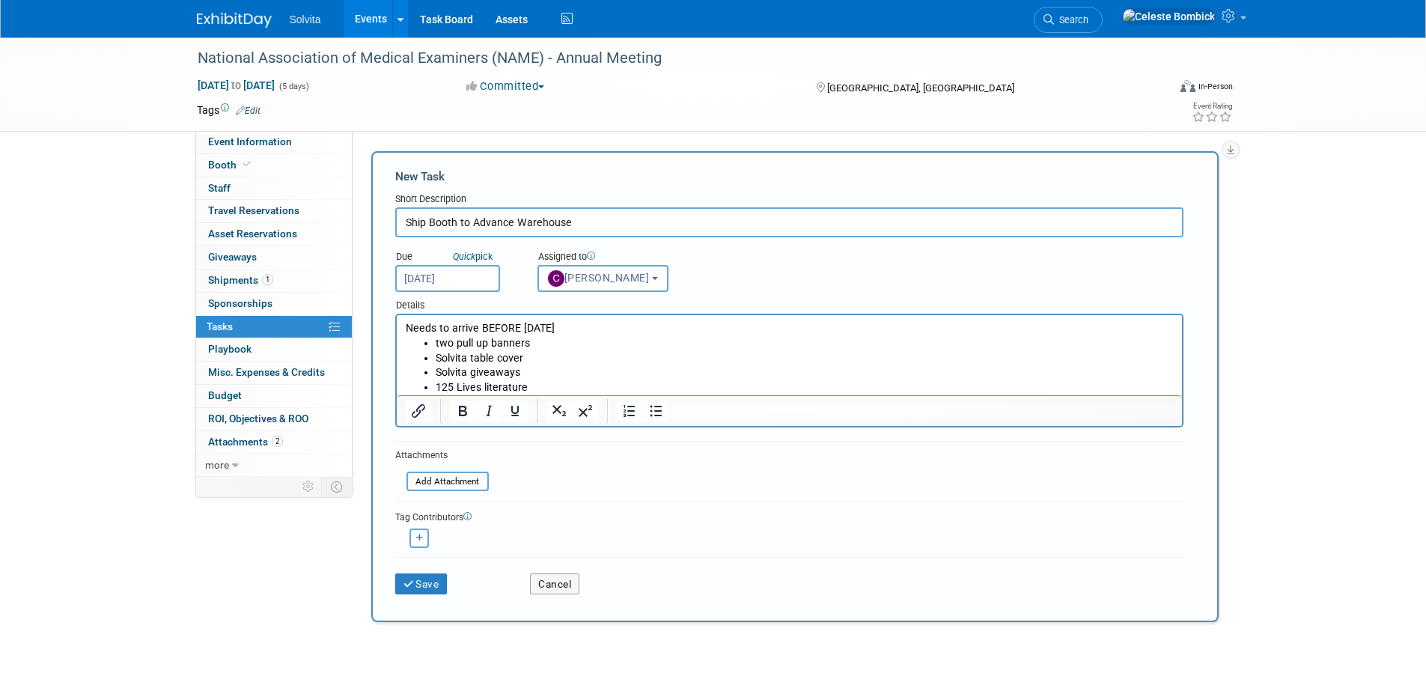
click at [419, 539] on icon "button" at bounding box center [419, 538] width 7 height 8
select select
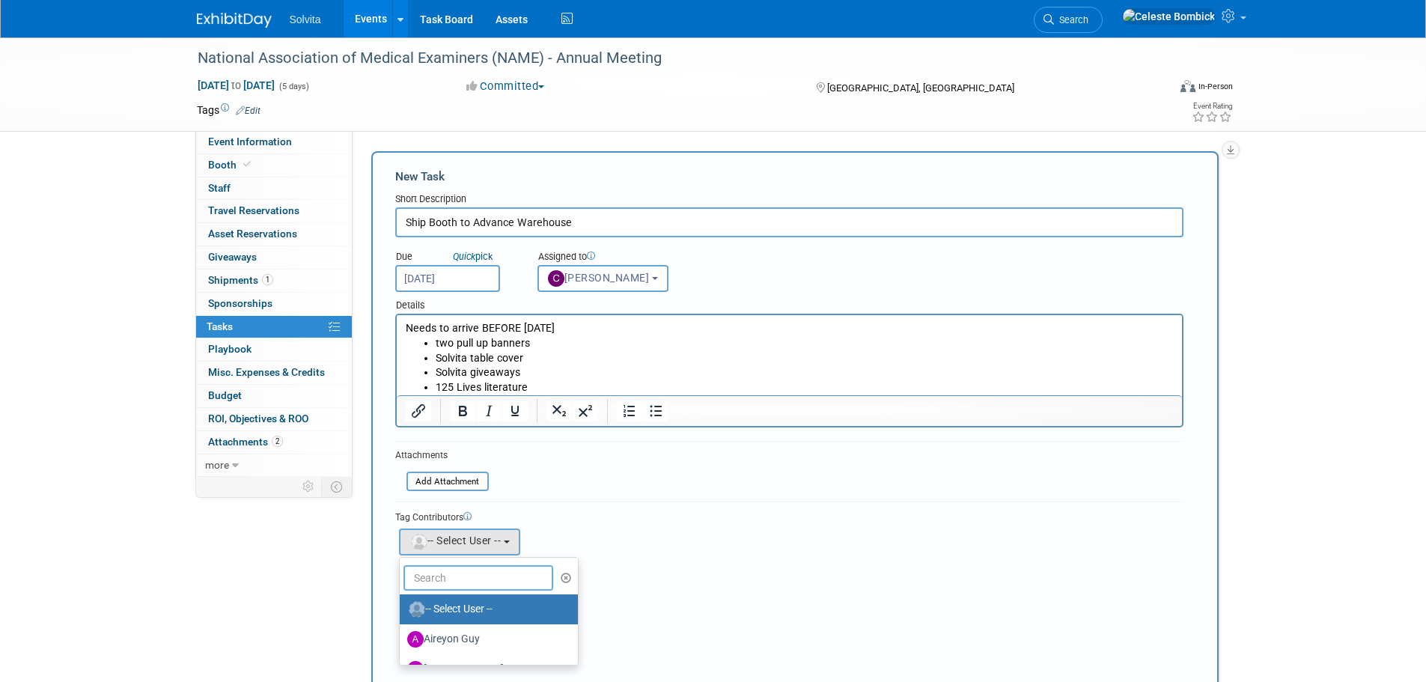
click at [436, 570] on input "text" at bounding box center [478, 577] width 150 height 25
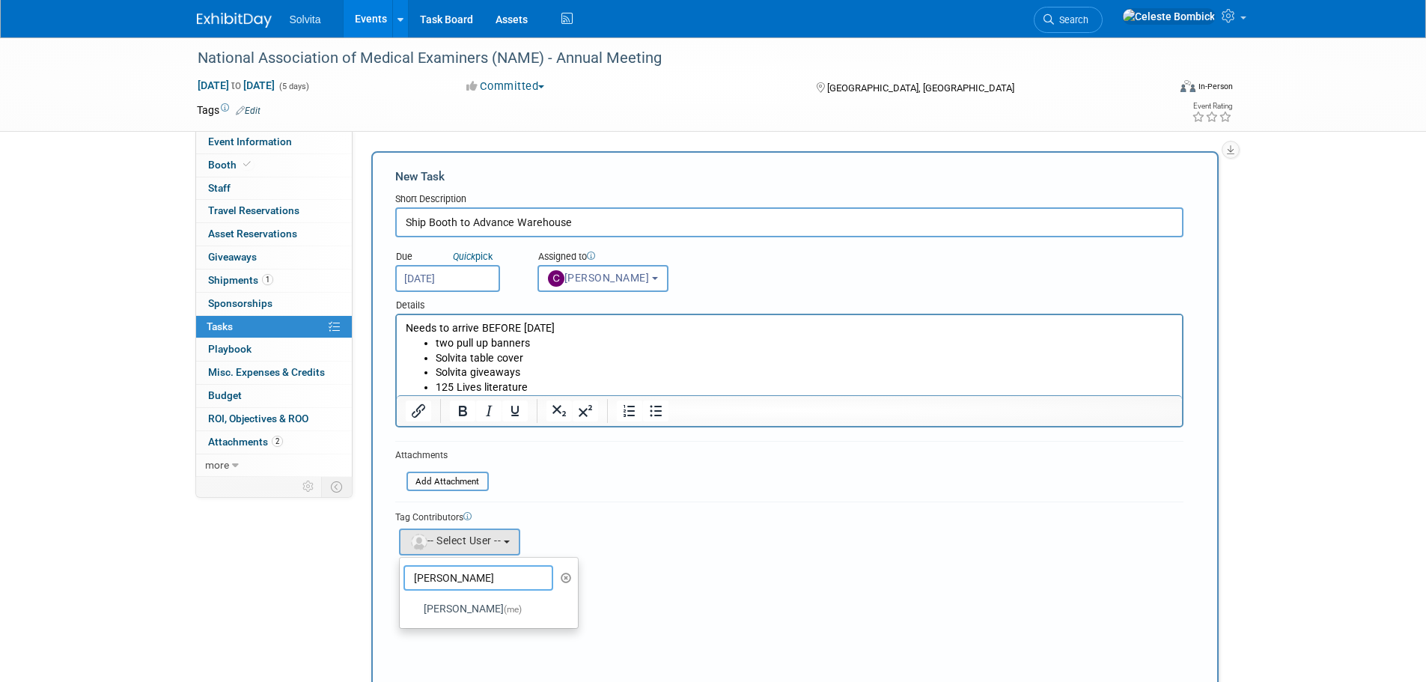
type input "celeste"
click at [457, 604] on label "Celeste Bombick (me)" at bounding box center [485, 609] width 156 height 24
click at [402, 604] on input "Celeste Bombick (me)" at bounding box center [397, 607] width 10 height 10
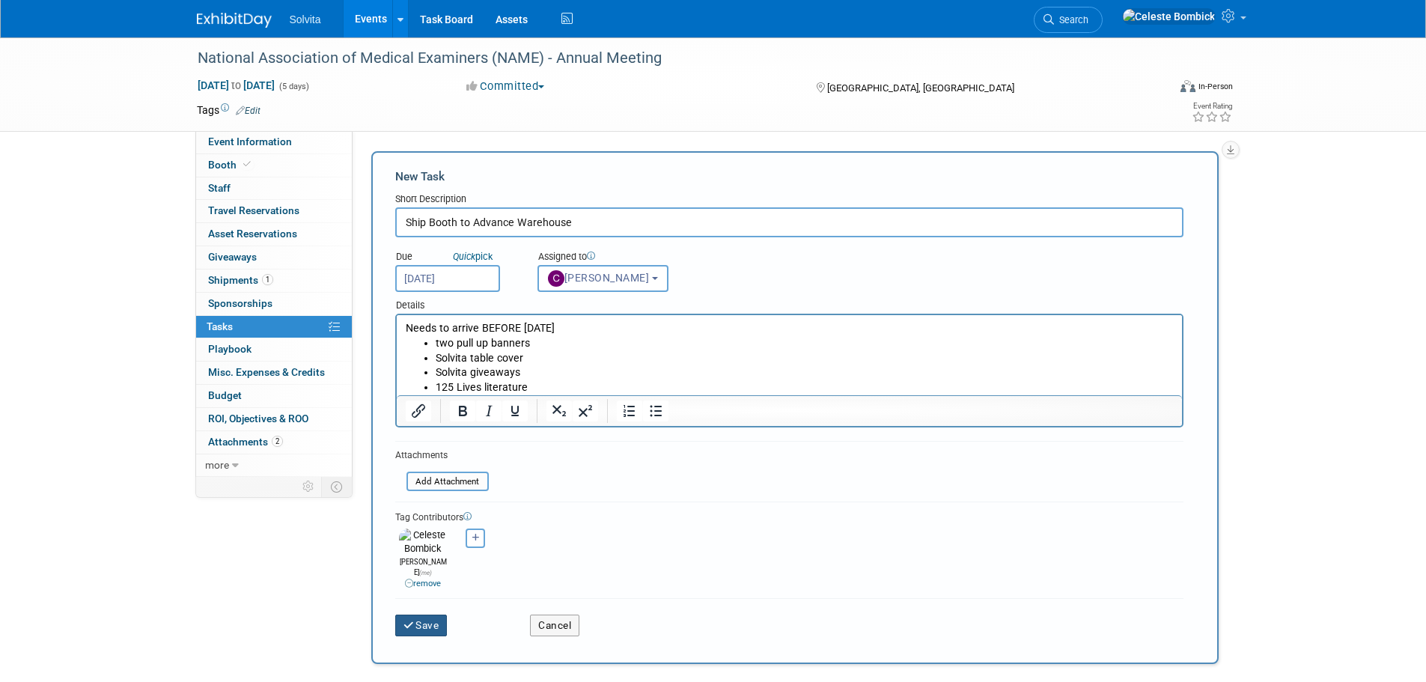
click at [408, 614] on button "Save" at bounding box center [421, 624] width 52 height 21
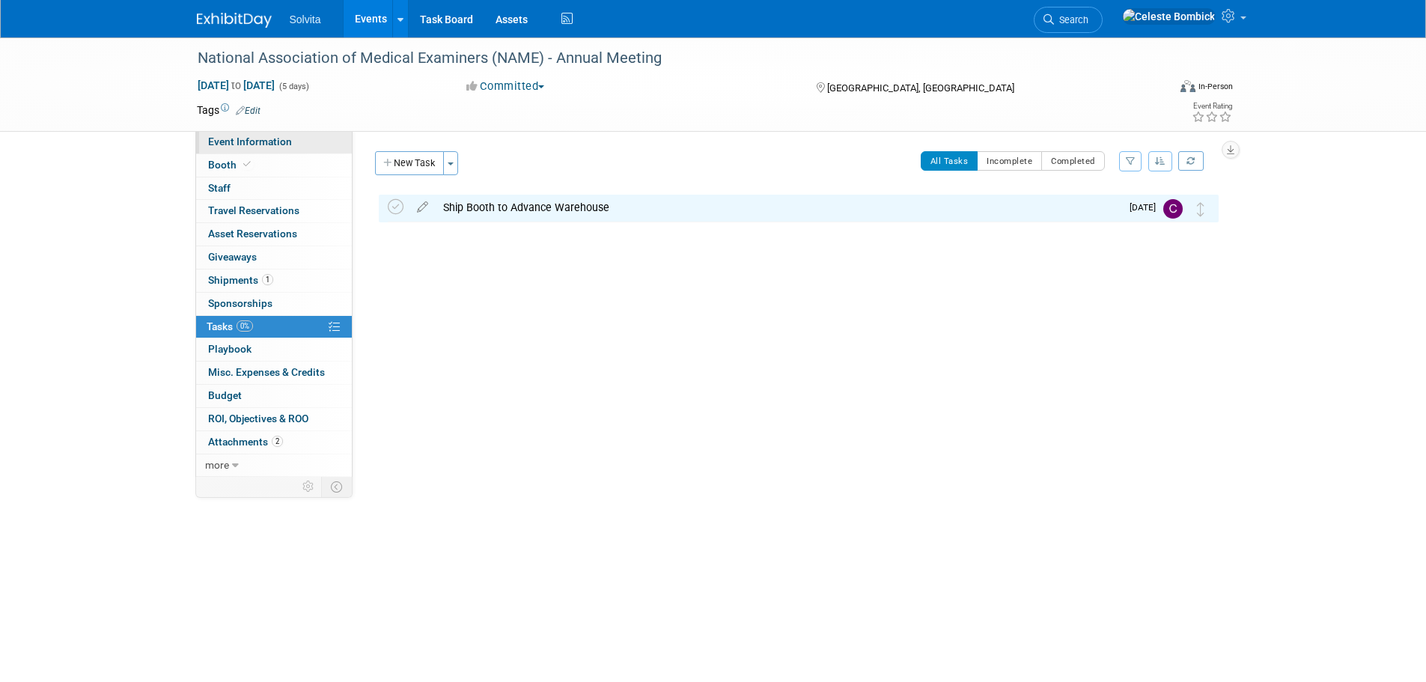
click at [248, 143] on span "Event Information" at bounding box center [250, 141] width 84 height 12
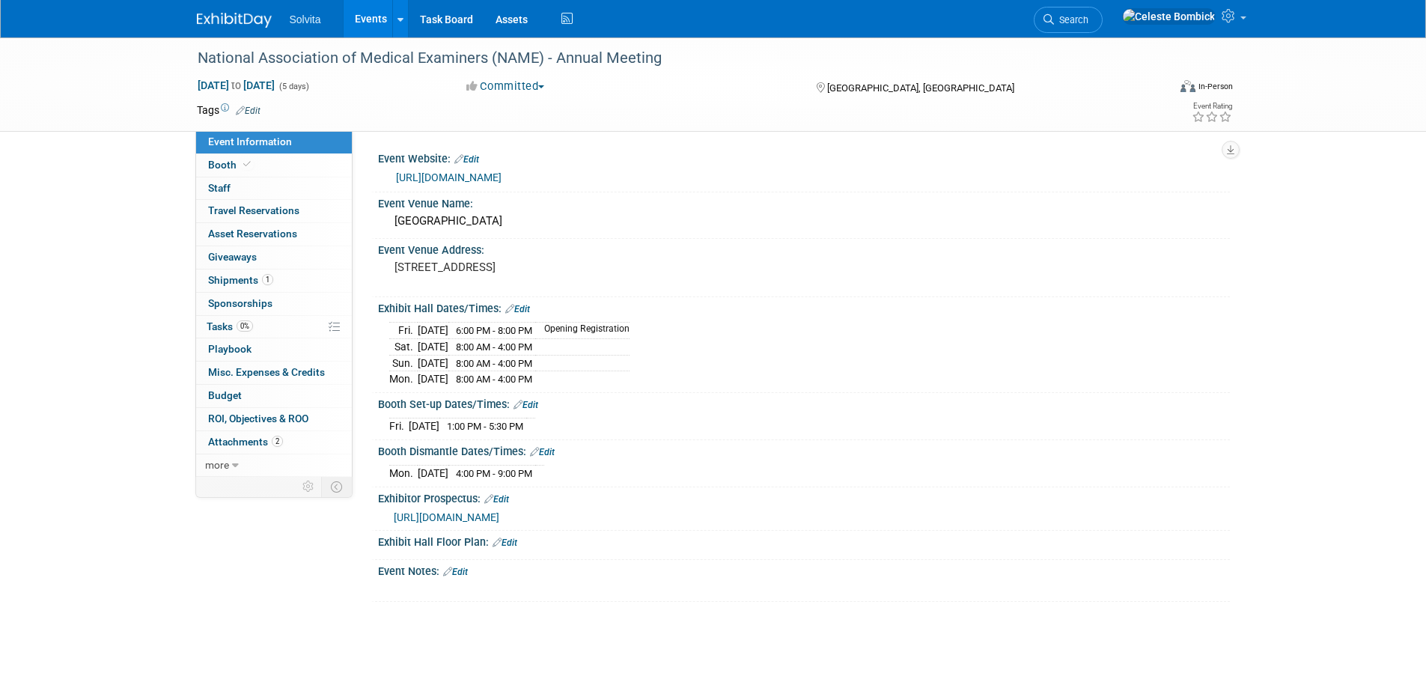
click at [195, 31] on div "Solvita Events Add Event Bulk Upload Events Shareable Event Boards Recently Vie…" at bounding box center [713, 18] width 1055 height 37
click at [208, 22] on img at bounding box center [234, 20] width 75 height 15
